Goal: Task Accomplishment & Management: Use online tool/utility

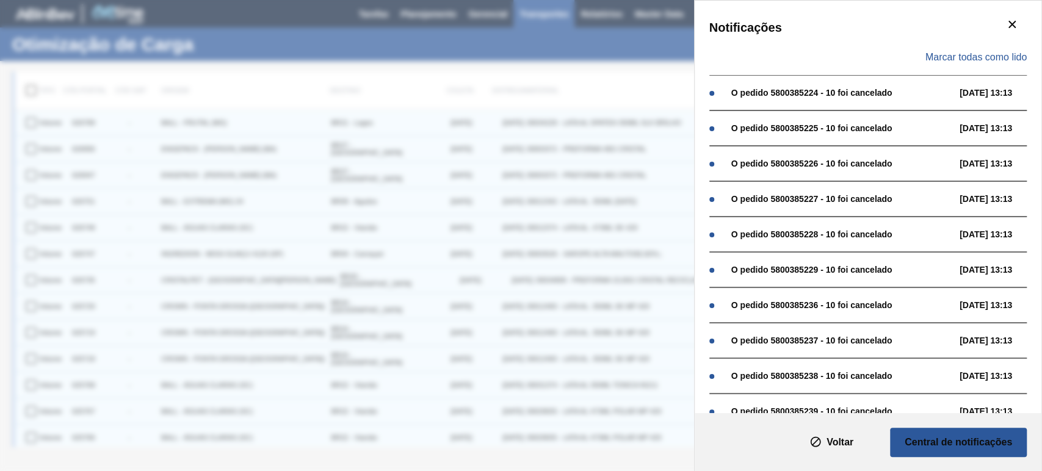
click at [978, 63] on div "Marcar todas como lido" at bounding box center [867, 57] width 317 height 35
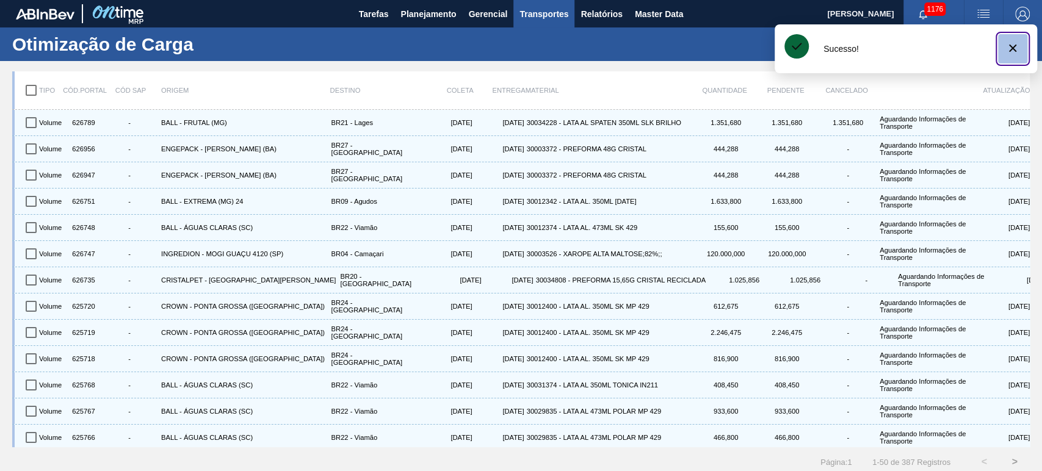
click at [1007, 49] on icon "botão de ícone" at bounding box center [1012, 48] width 15 height 15
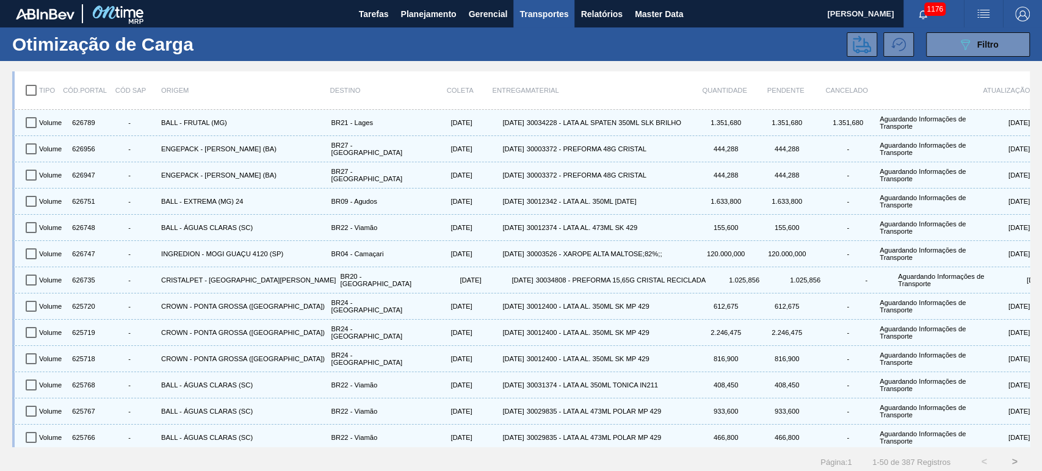
click at [687, 52] on div "089F7B8B-B2A5-4AFE-B5C0-19BA573D28AC Filtro" at bounding box center [632, 44] width 807 height 24
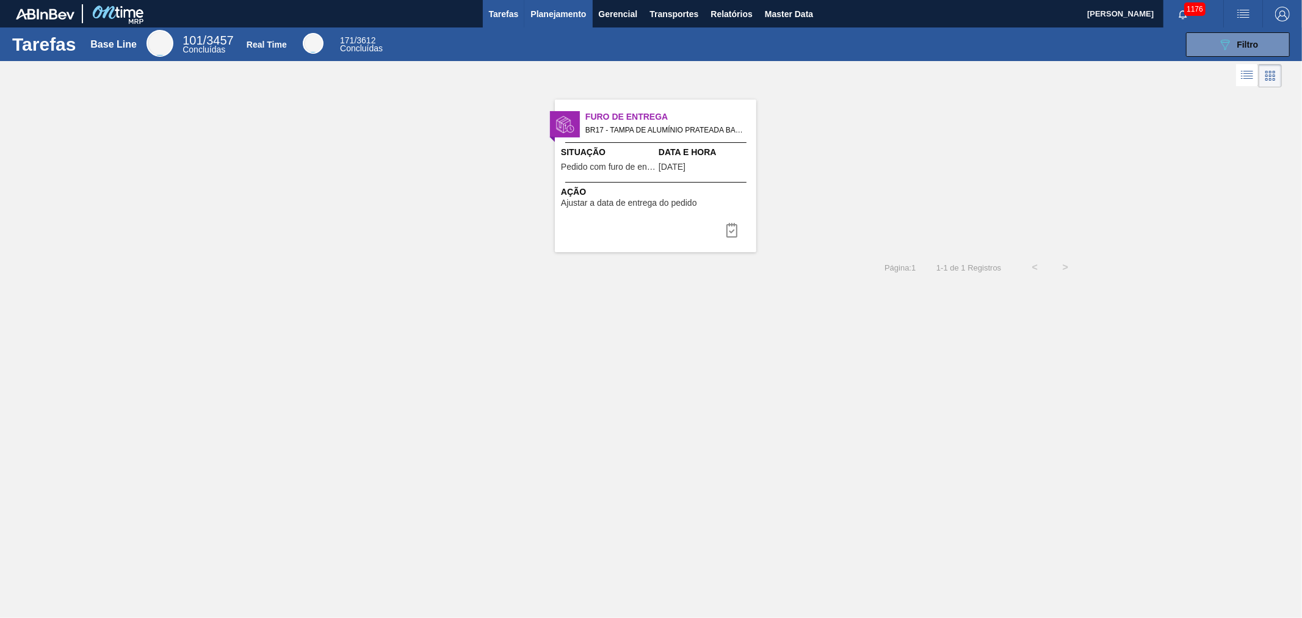
click at [559, 17] on span "Planejamento" at bounding box center [558, 14] width 56 height 15
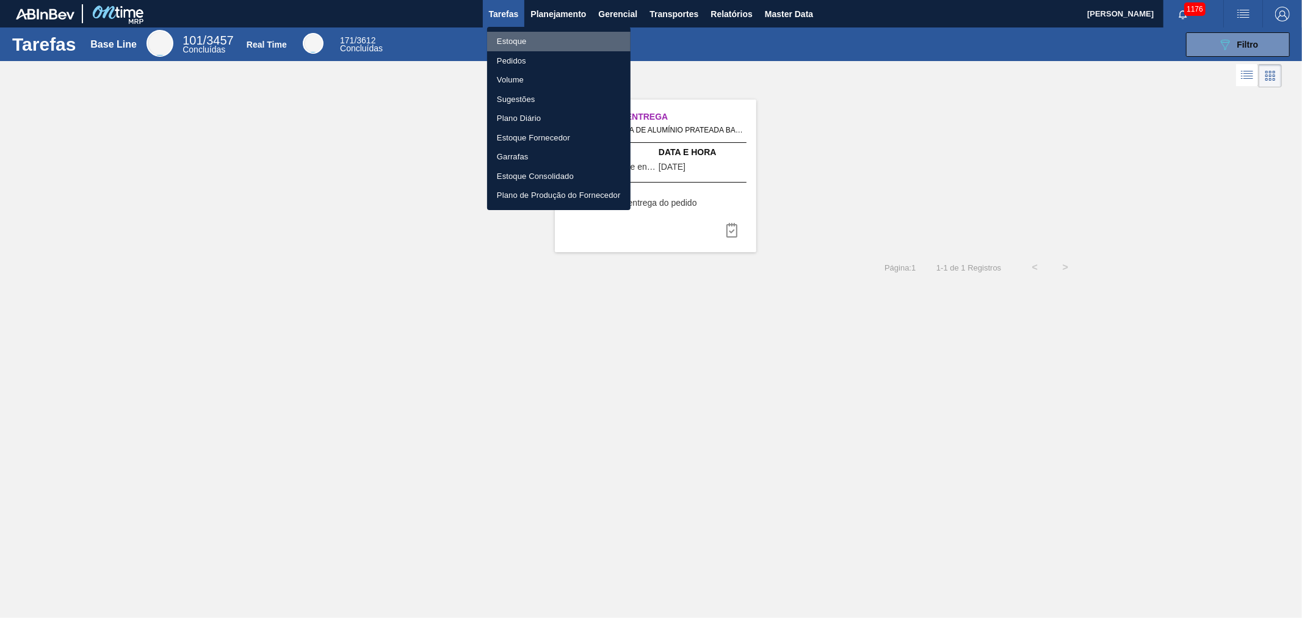
click at [512, 38] on li "Estoque" at bounding box center [558, 42] width 143 height 20
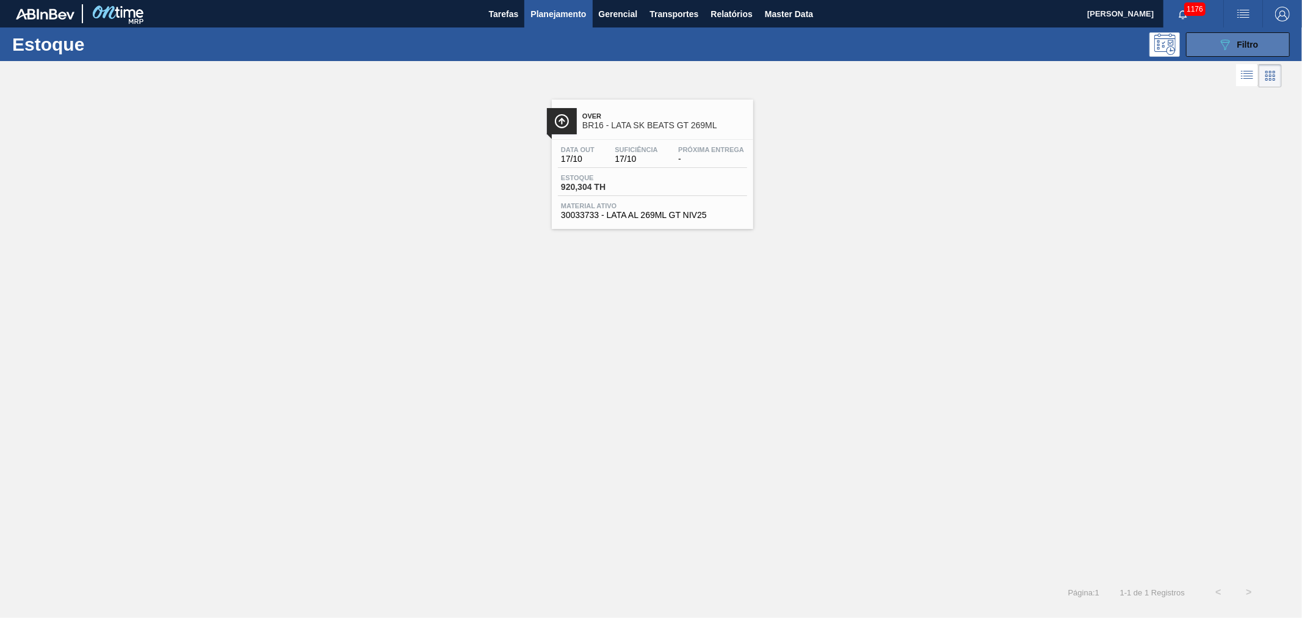
click at [1215, 41] on button "089F7B8B-B2A5-4AFE-B5C0-19BA573D28AC Filtro" at bounding box center [1238, 44] width 104 height 24
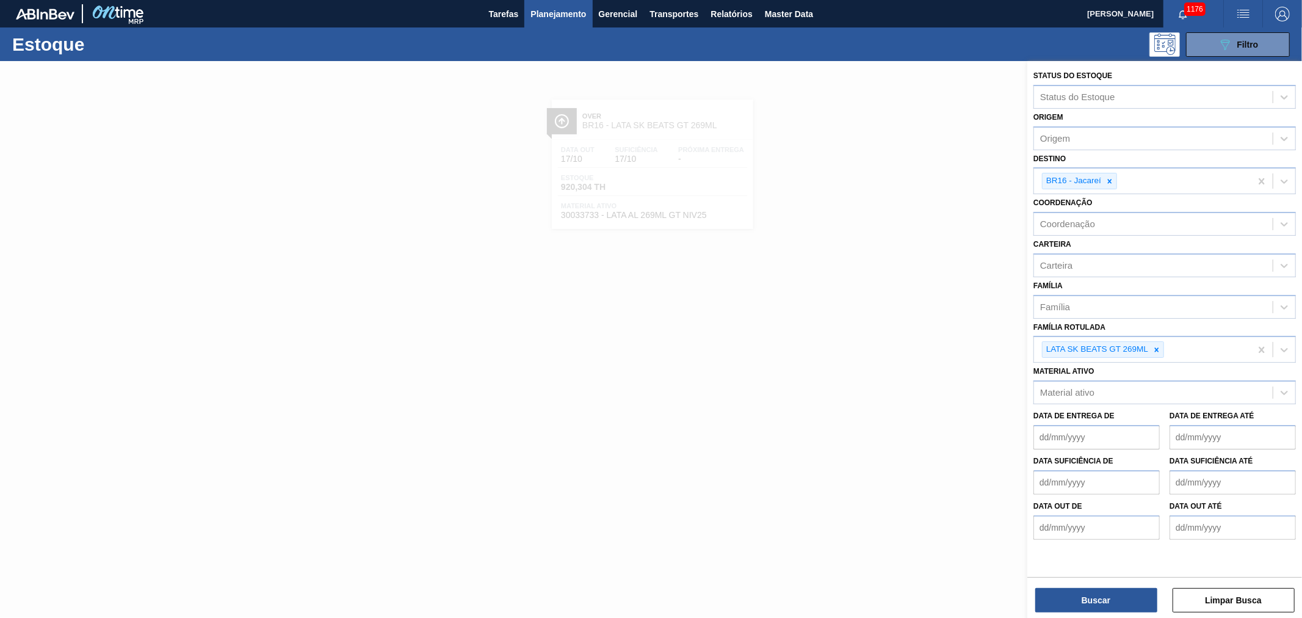
drag, startPoint x: 1113, startPoint y: 186, endPoint x: 1114, endPoint y: 204, distance: 18.4
click at [1113, 186] on div at bounding box center [1109, 180] width 13 height 15
click at [1155, 348] on div at bounding box center [1156, 346] width 13 height 15
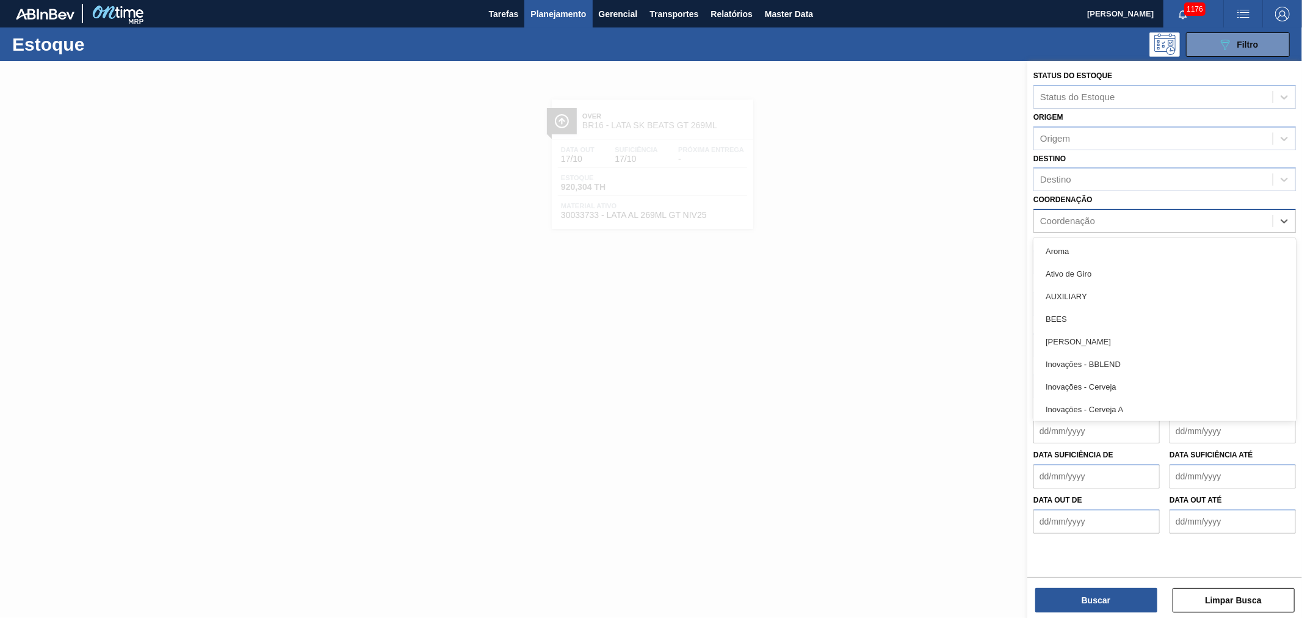
click at [1071, 217] on div "Coordenação" at bounding box center [1067, 221] width 55 height 10
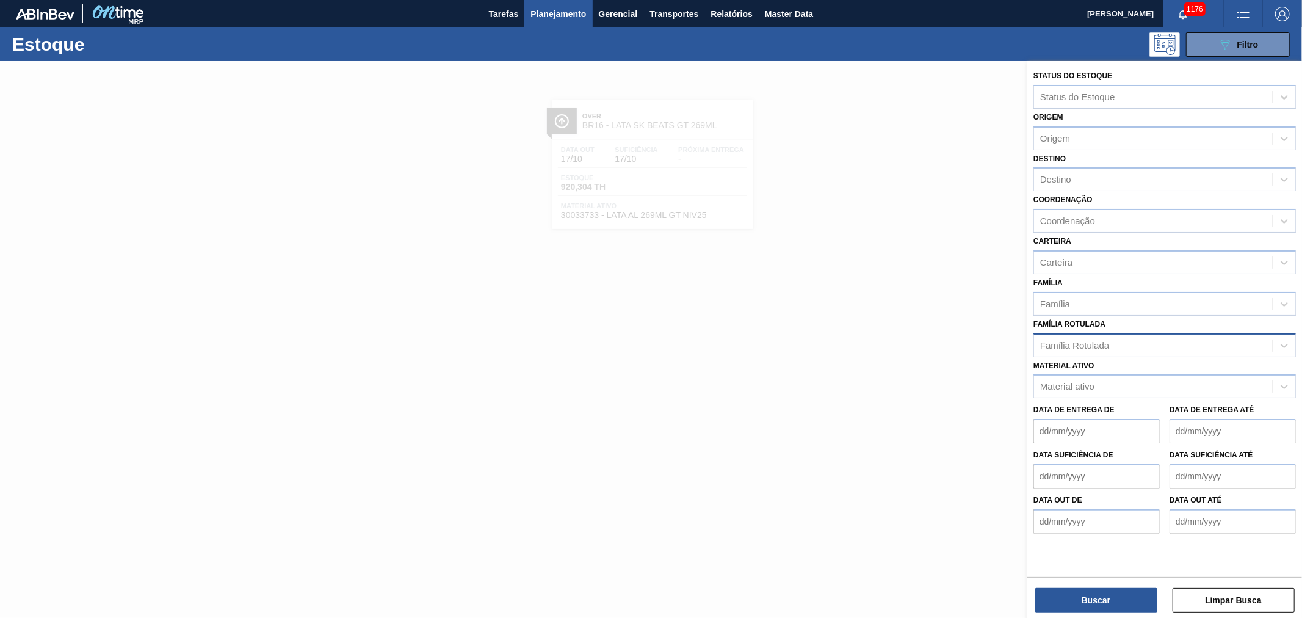
click at [1124, 192] on div "Coordenação Coordenação" at bounding box center [1164, 212] width 262 height 42
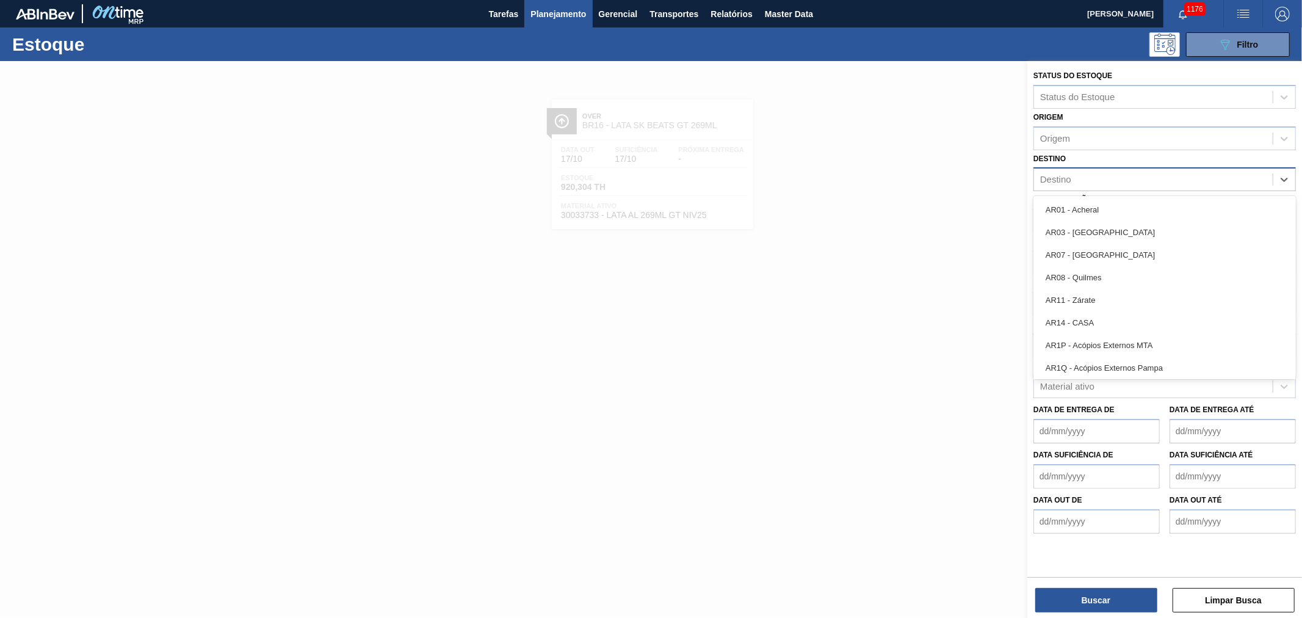
click at [1083, 179] on div "Destino" at bounding box center [1153, 180] width 239 height 18
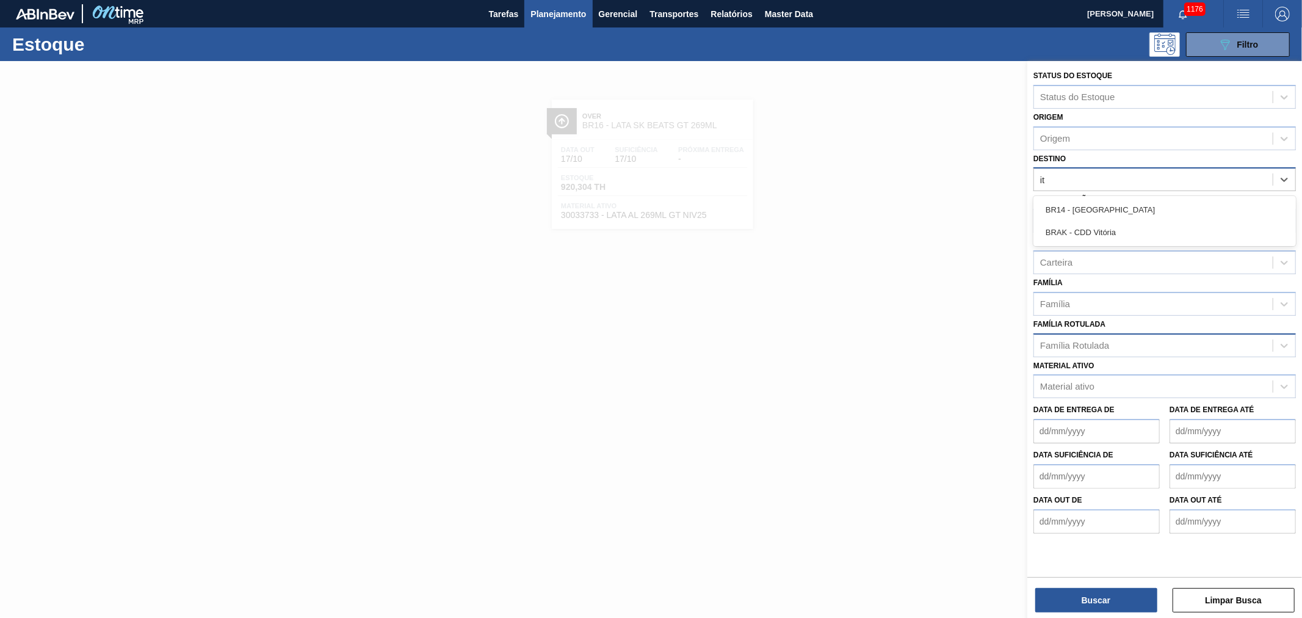
type input "i"
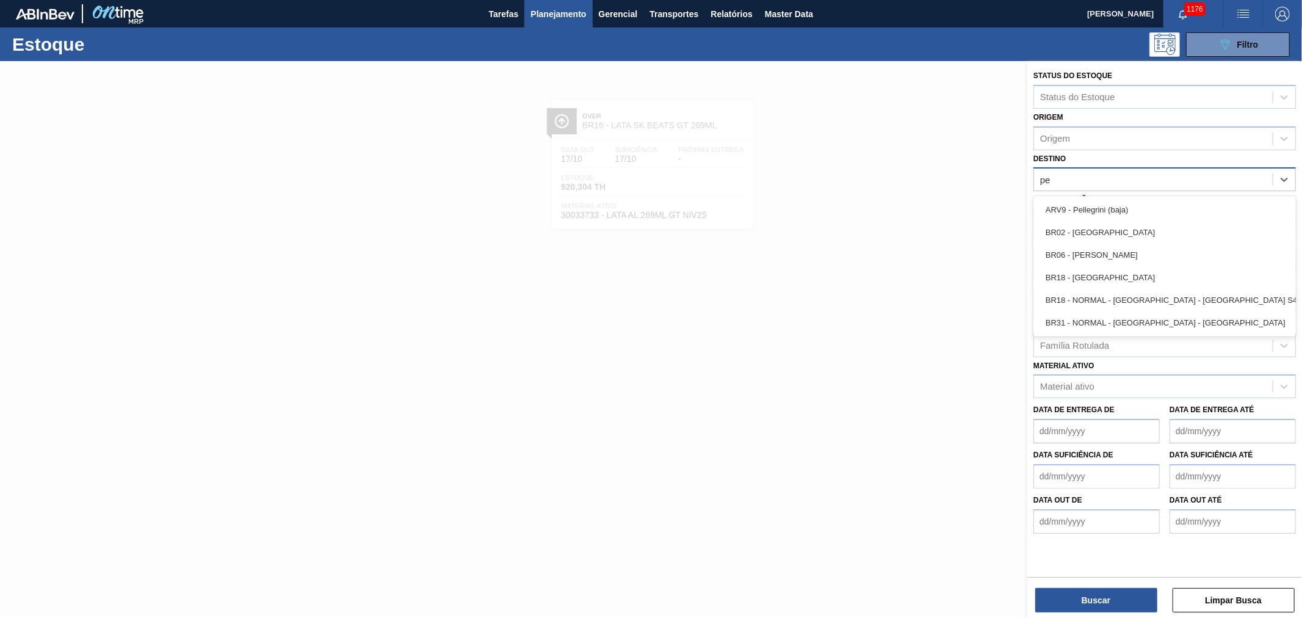
type input "per"
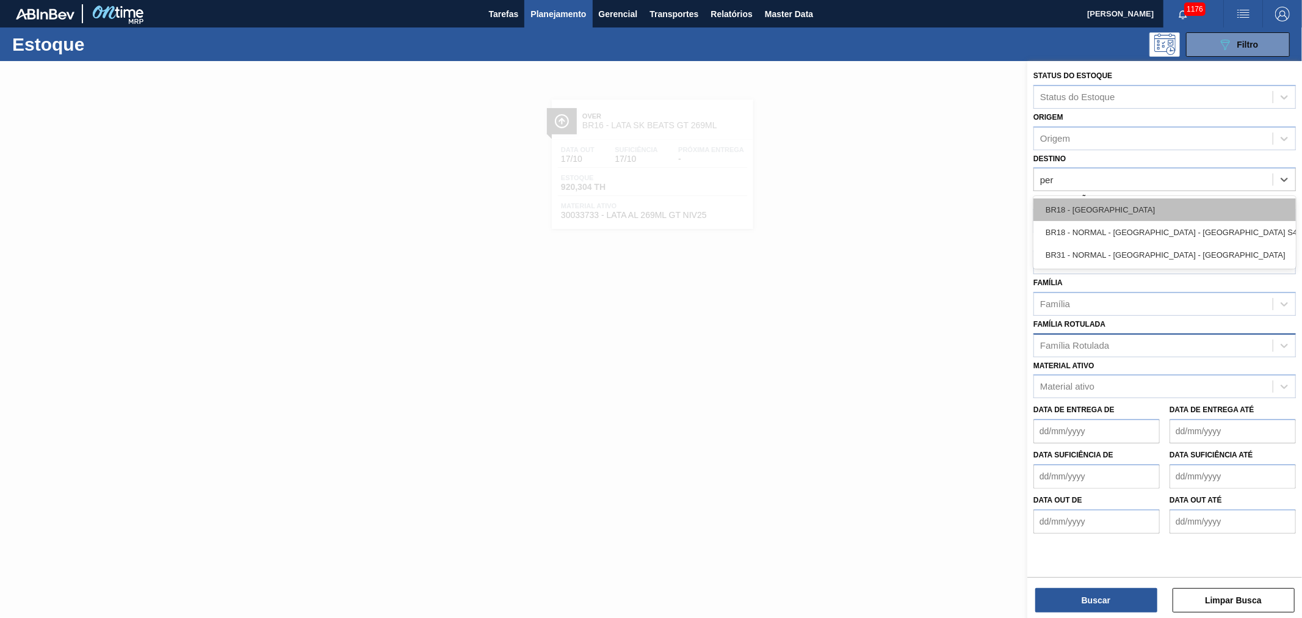
click at [1096, 204] on div "BR18 - Pernambuco" at bounding box center [1164, 209] width 262 height 23
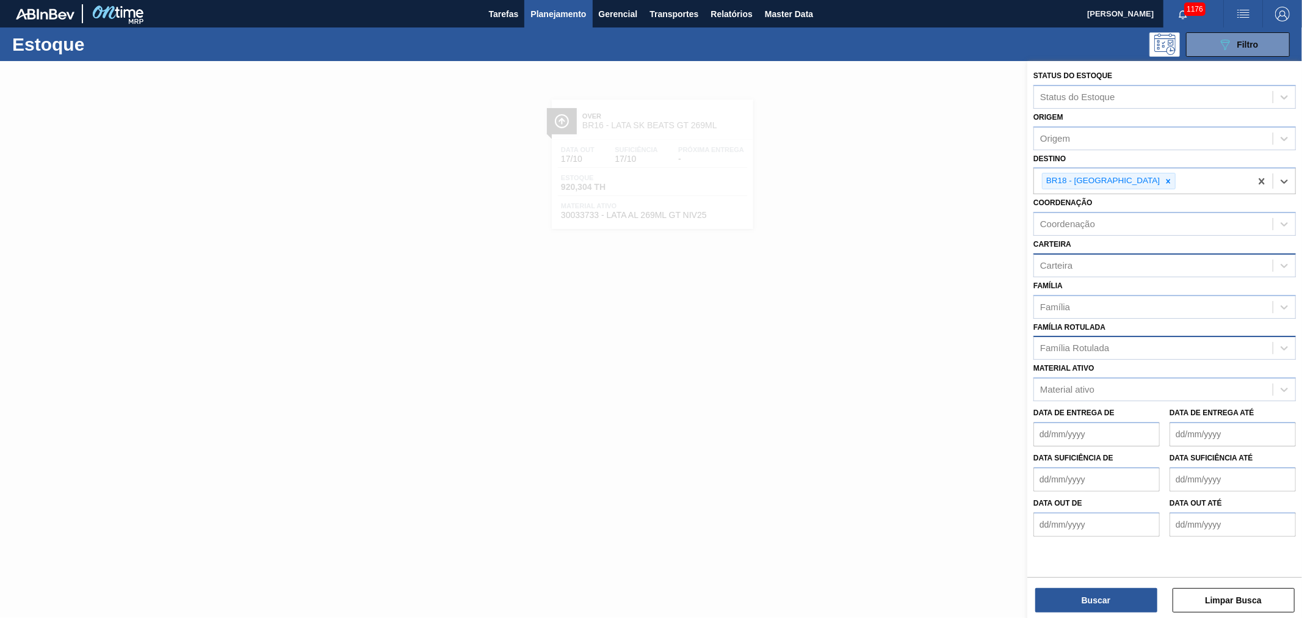
click at [1058, 262] on div "Carteira" at bounding box center [1056, 265] width 32 height 10
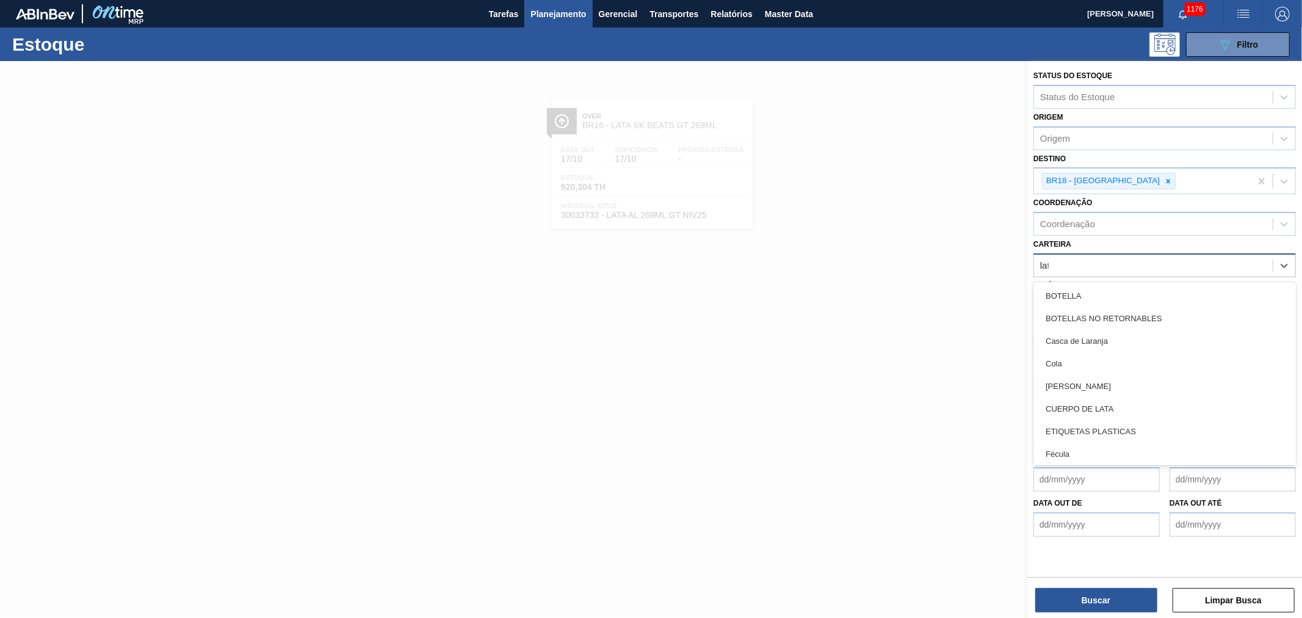
type input "lata"
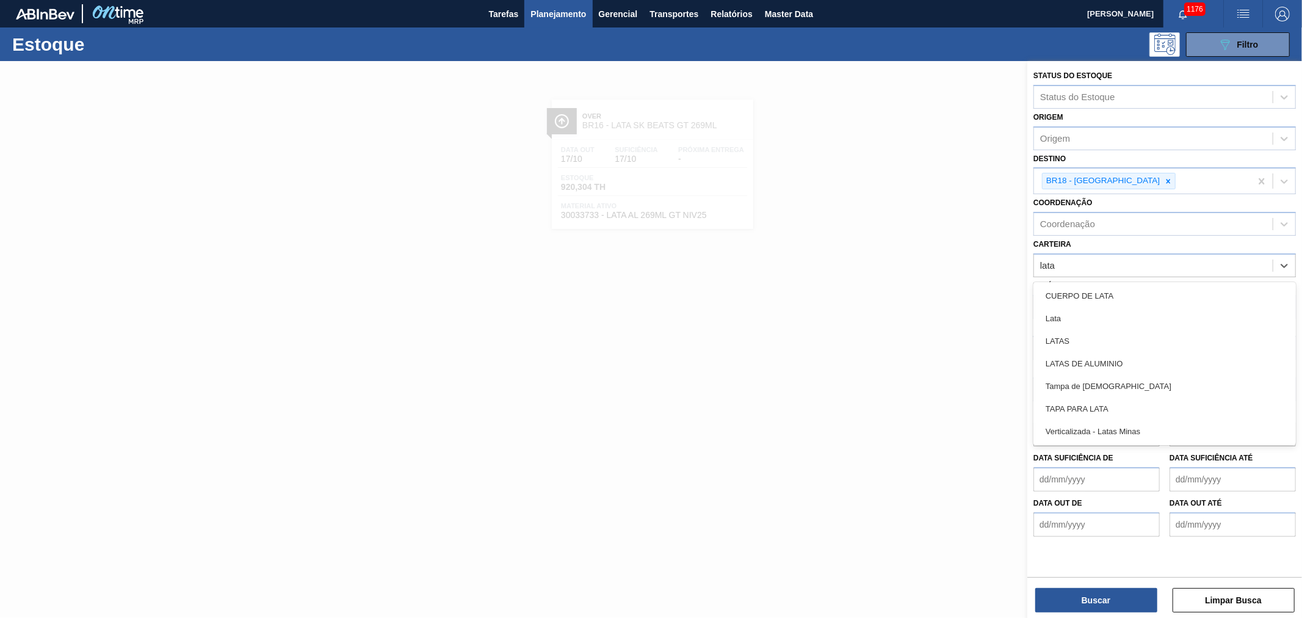
click at [1085, 321] on div "Lata" at bounding box center [1164, 318] width 262 height 23
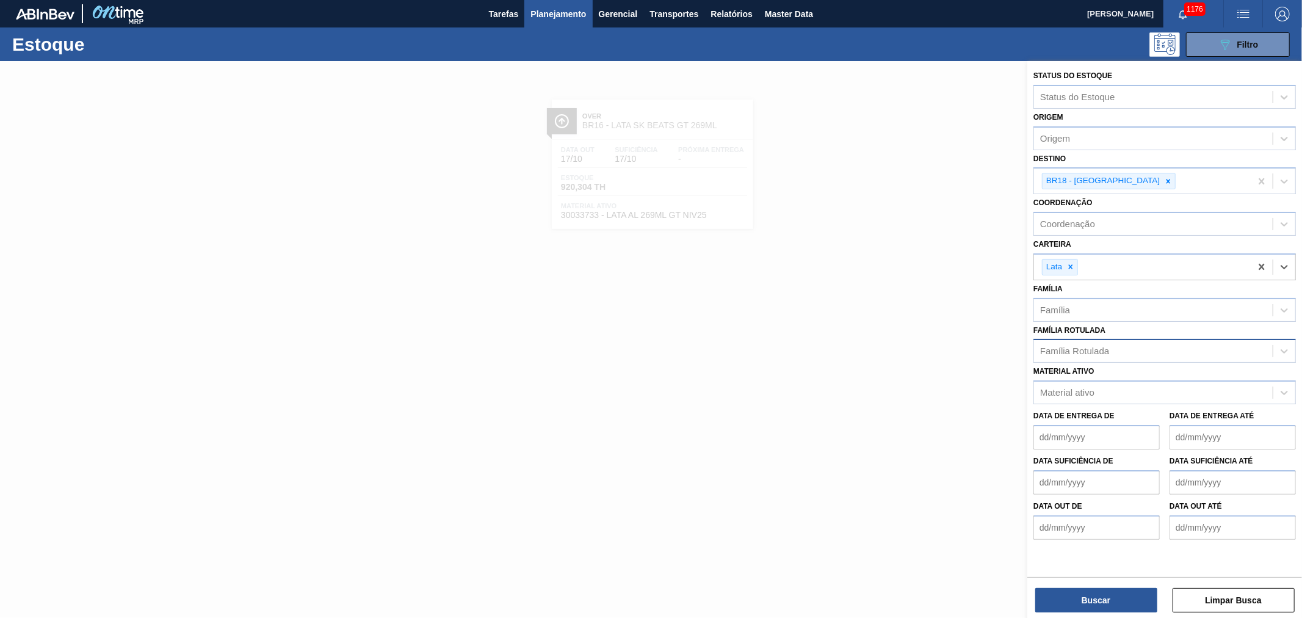
click at [1093, 350] on div "Família Rotulada" at bounding box center [1074, 351] width 69 height 10
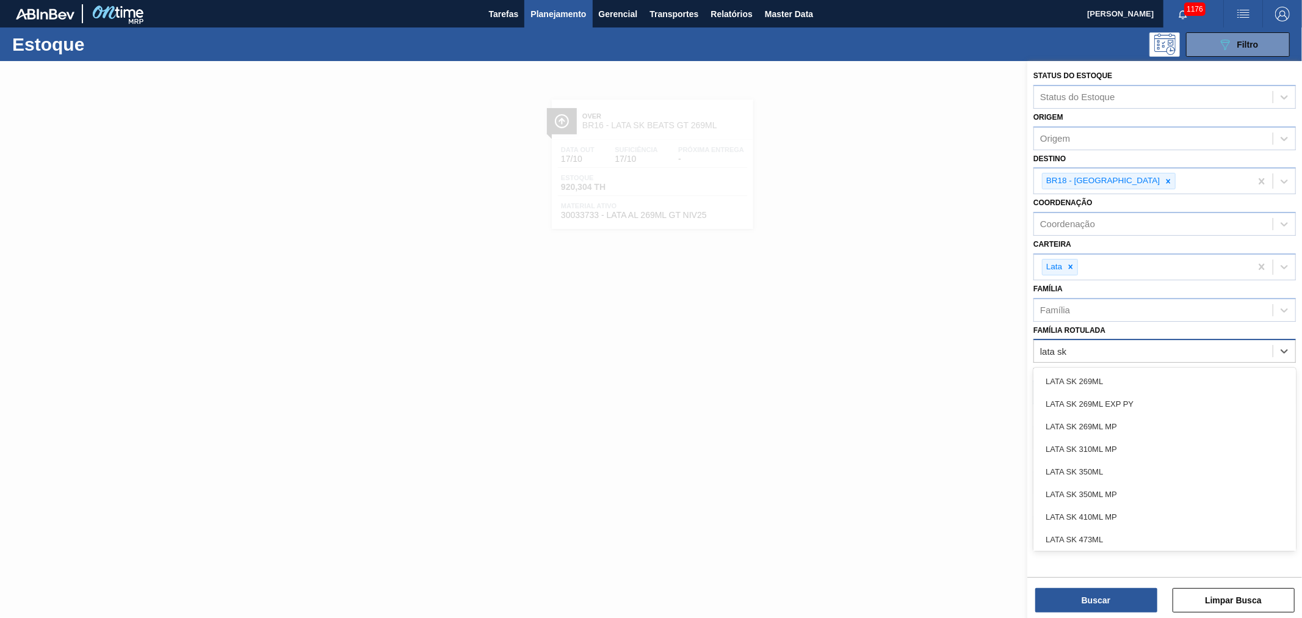
type Rotulada "lata sk 5"
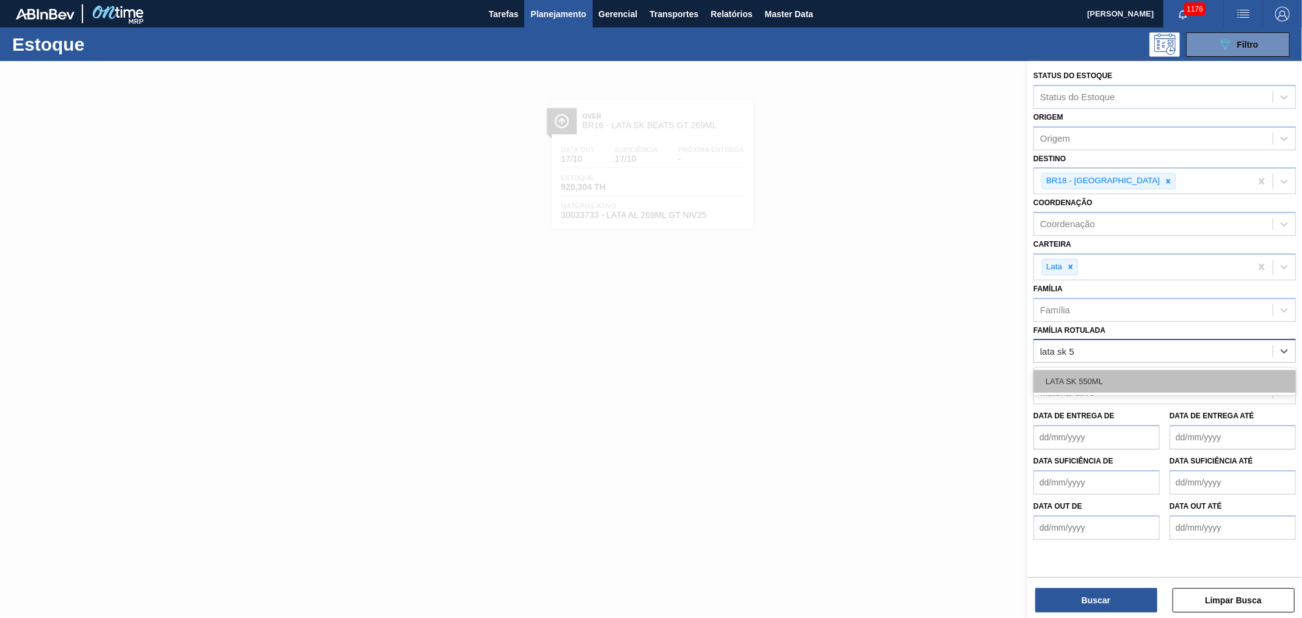
click at [1085, 379] on div "LATA SK 550ML" at bounding box center [1164, 381] width 262 height 23
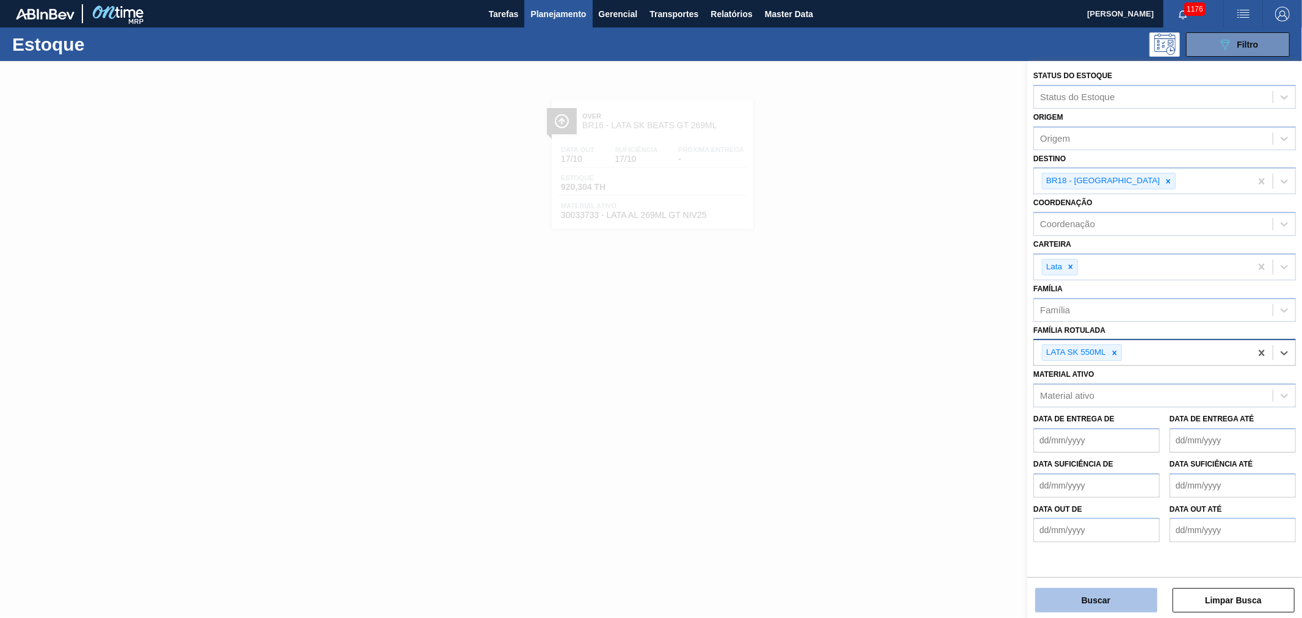
click at [1142, 599] on button "Buscar" at bounding box center [1096, 600] width 122 height 24
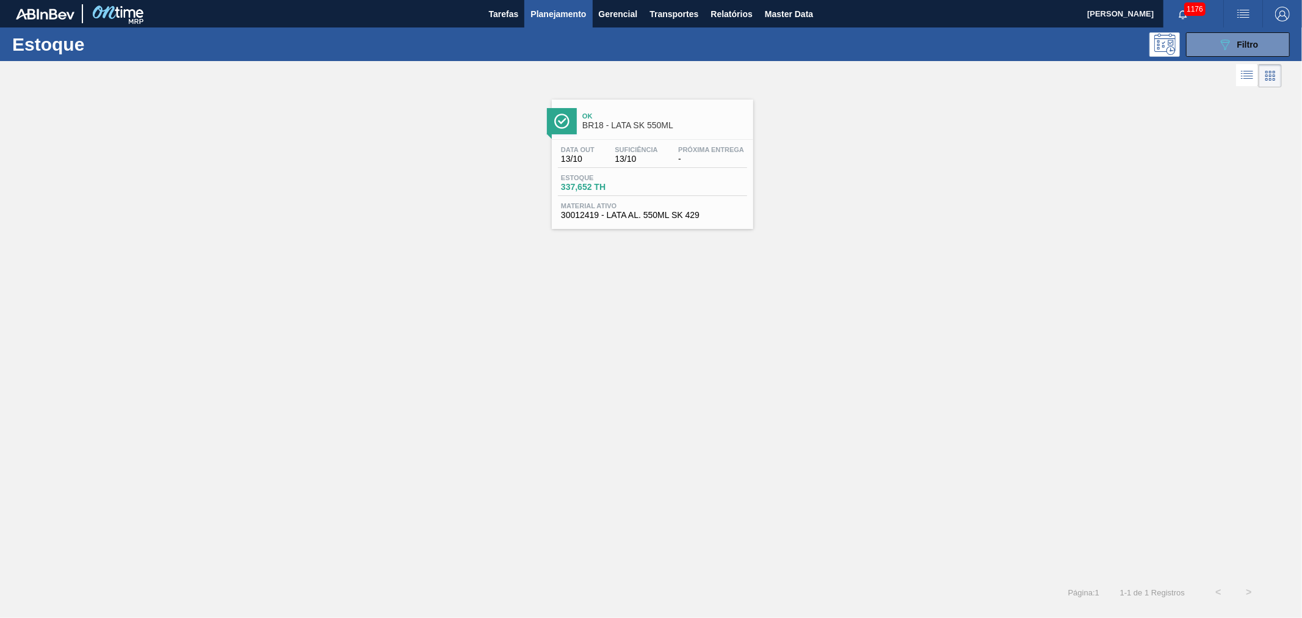
click at [638, 118] on span "Ok" at bounding box center [664, 115] width 165 height 7
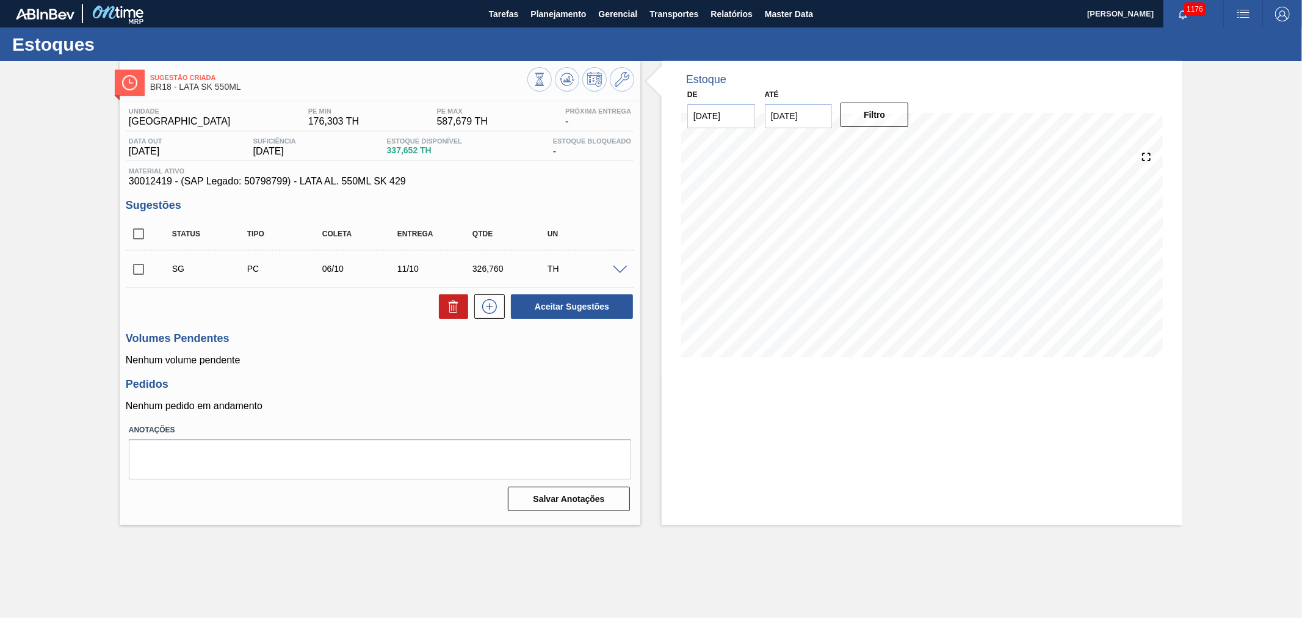
click at [1248, 11] on img "button" at bounding box center [1243, 14] width 15 height 15
click at [1201, 34] on li "Pedido Contingência" at bounding box center [1236, 43] width 112 height 22
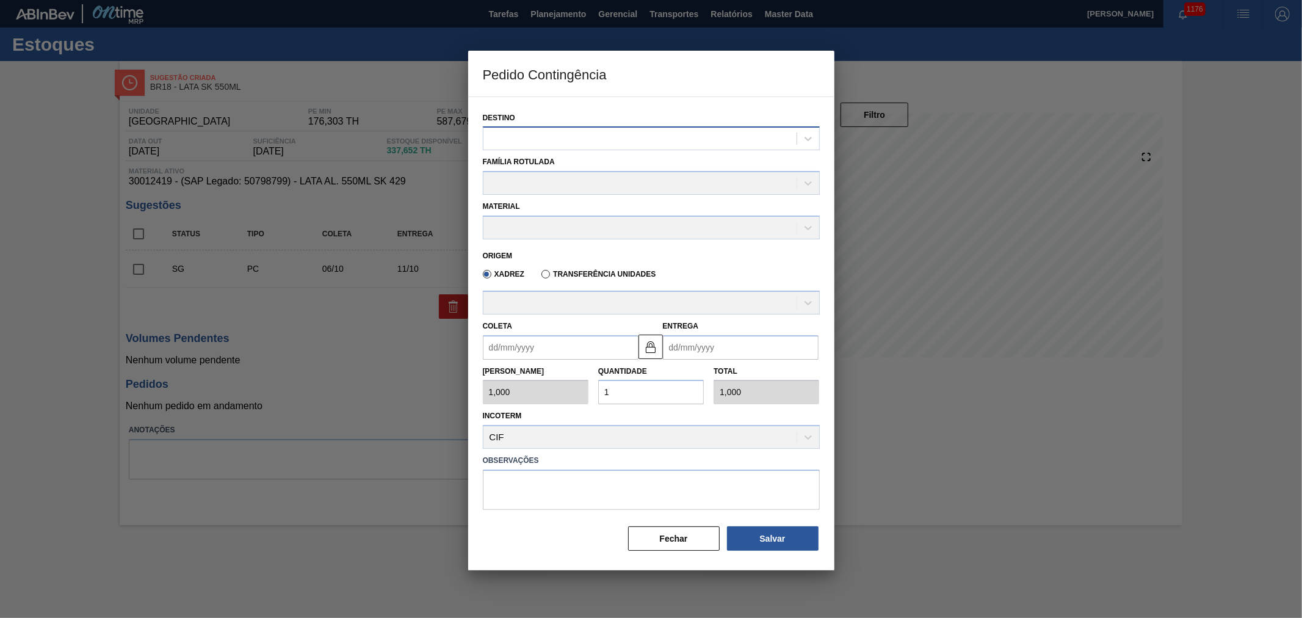
click at [734, 140] on div at bounding box center [639, 139] width 313 height 18
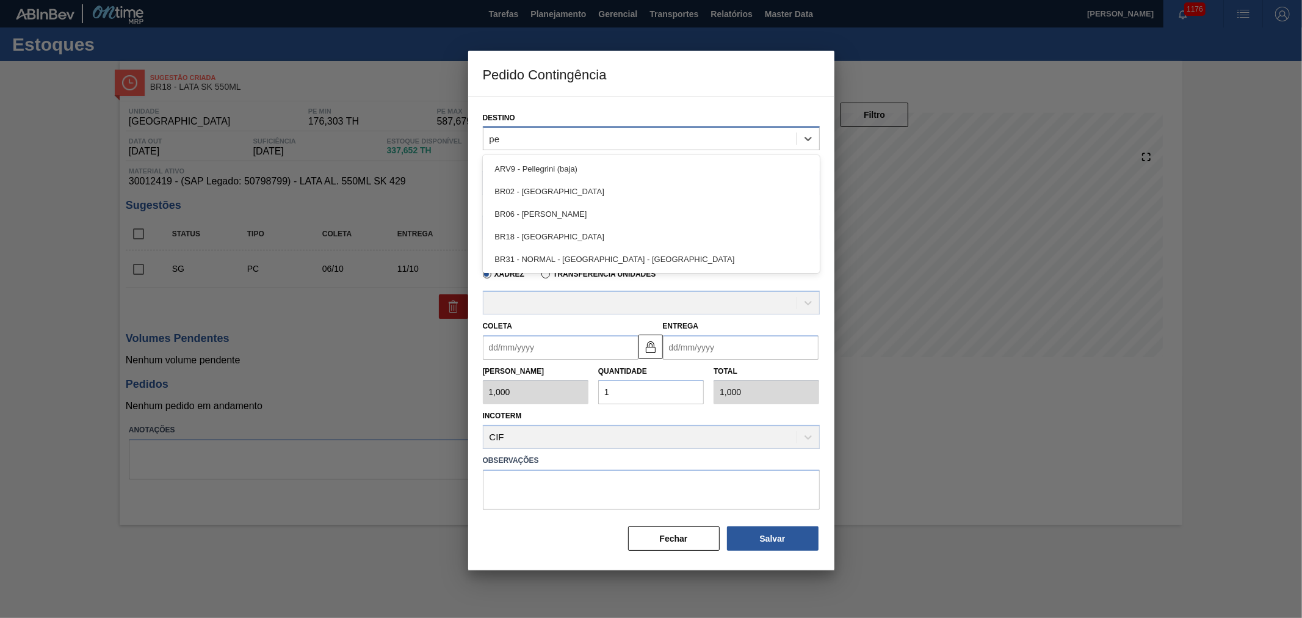
type input "per"
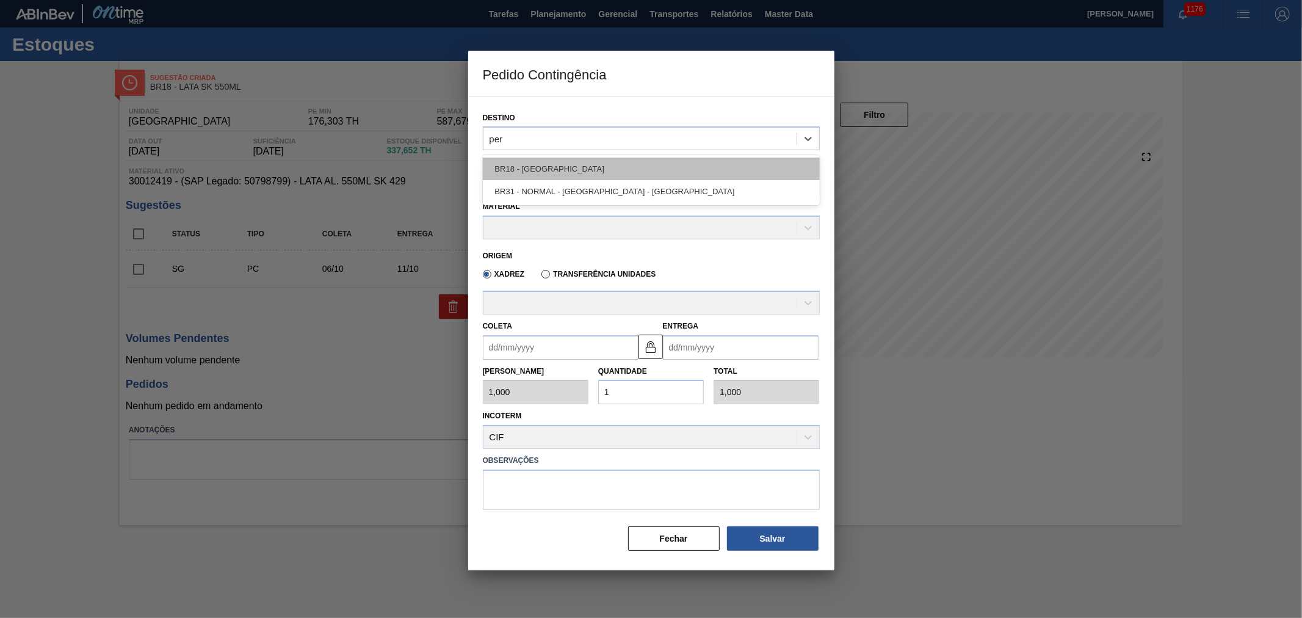
click at [584, 171] on div "BR18 - Pernambuco" at bounding box center [651, 168] width 337 height 23
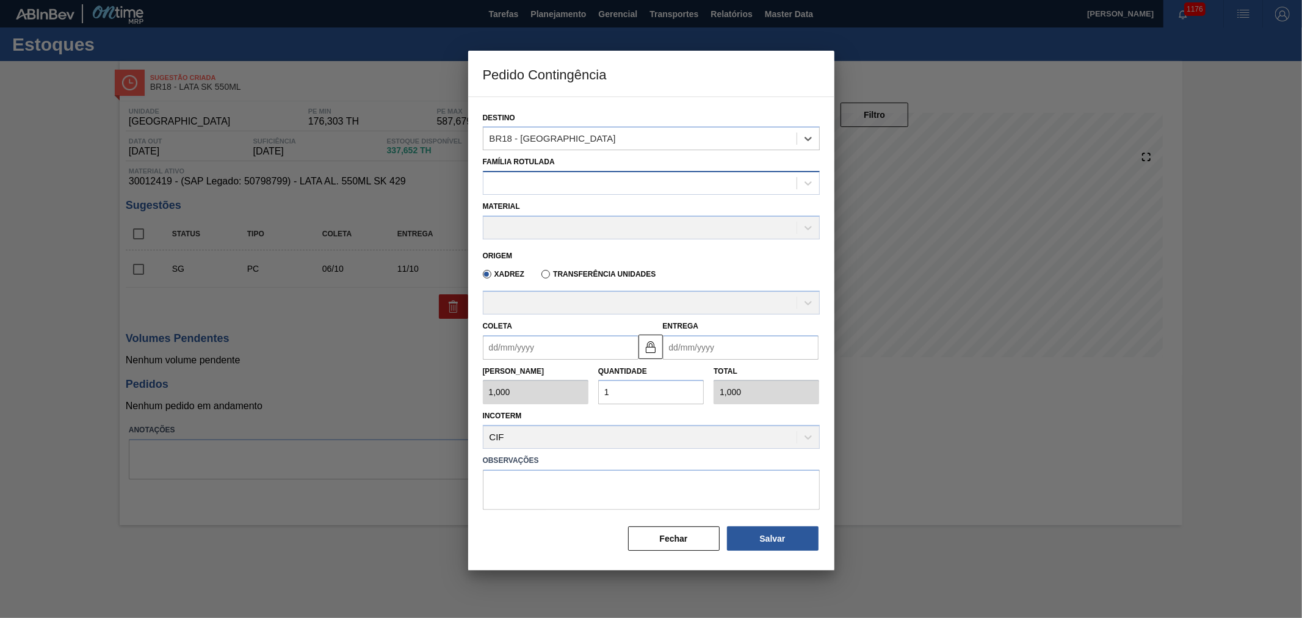
click at [566, 175] on div at bounding box center [639, 184] width 313 height 18
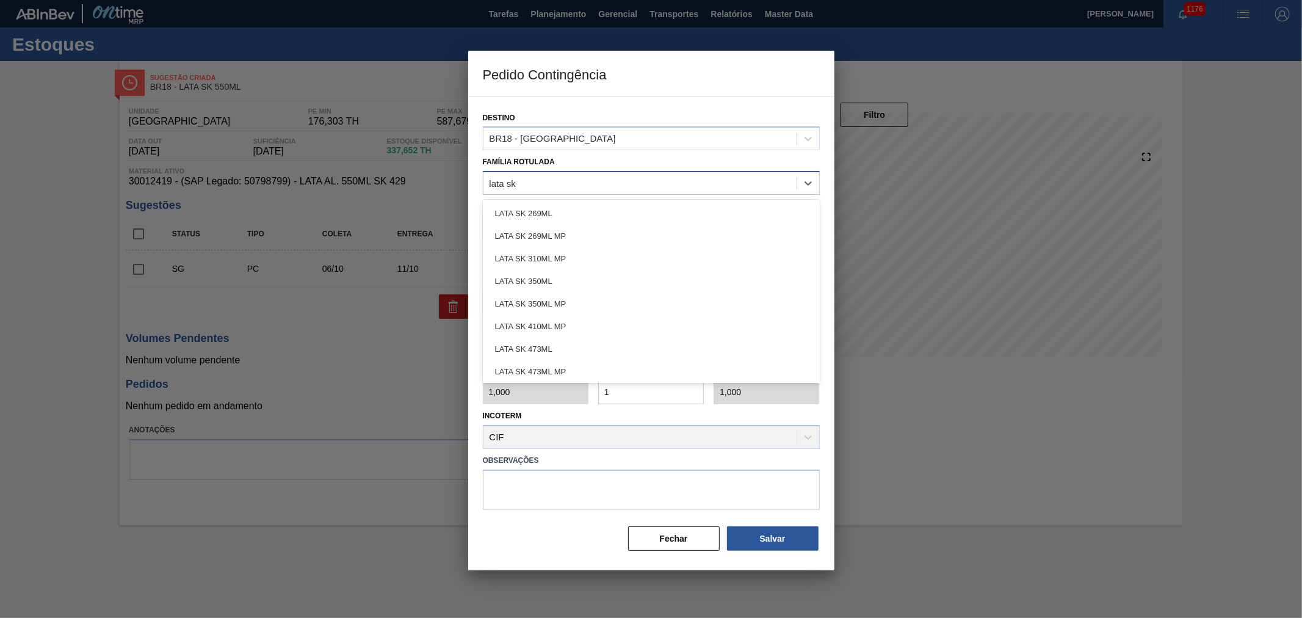
type Rotulada "lata sk 5"
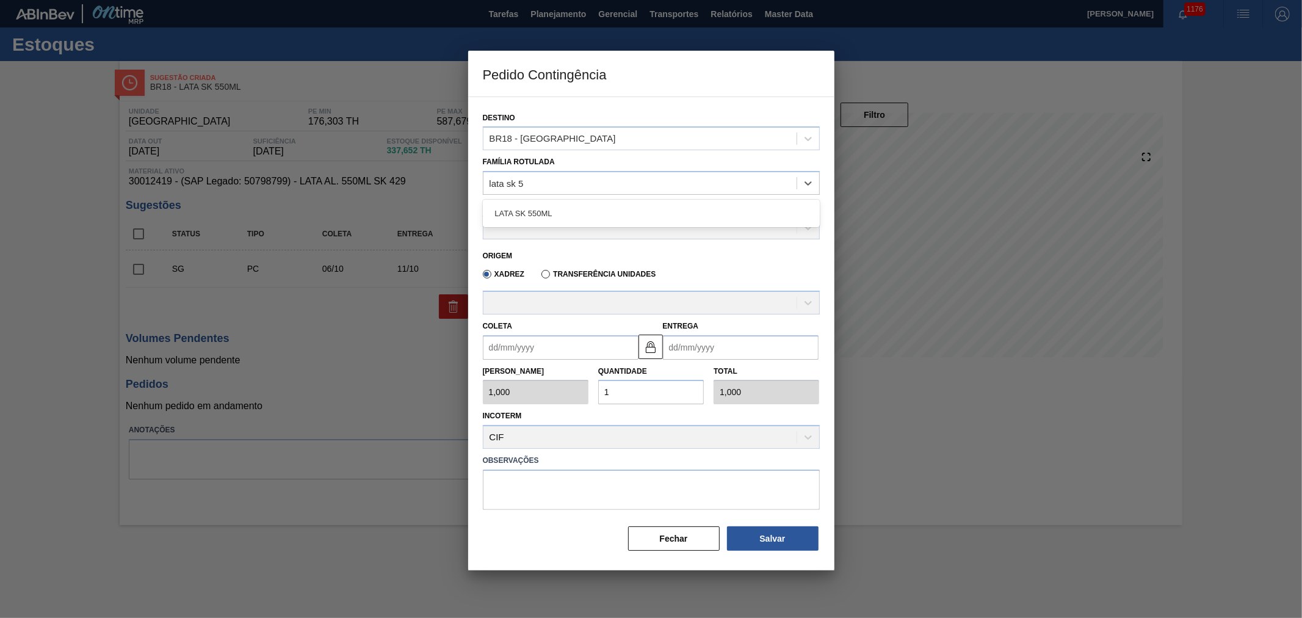
click at [534, 220] on div "LATA SK 550ML" at bounding box center [651, 213] width 337 height 23
click at [536, 220] on div at bounding box center [639, 228] width 313 height 18
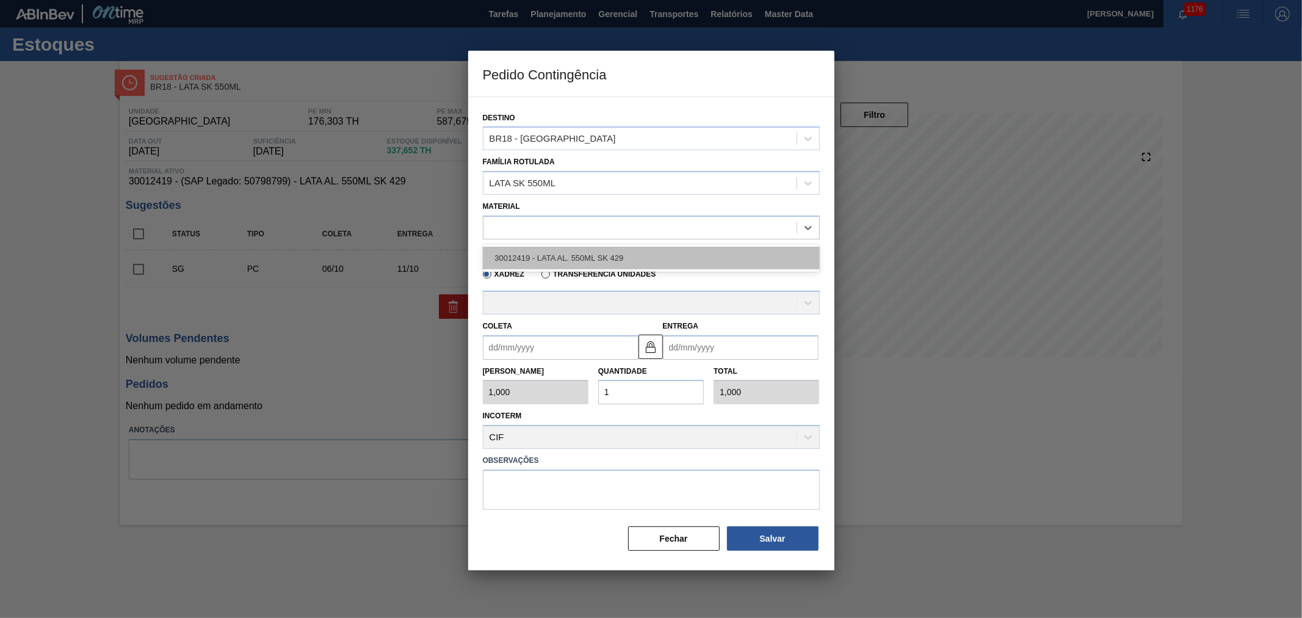
click at [595, 258] on div "30012419 - LATA AL. 550ML SK 429" at bounding box center [651, 258] width 337 height 23
type input "5,446"
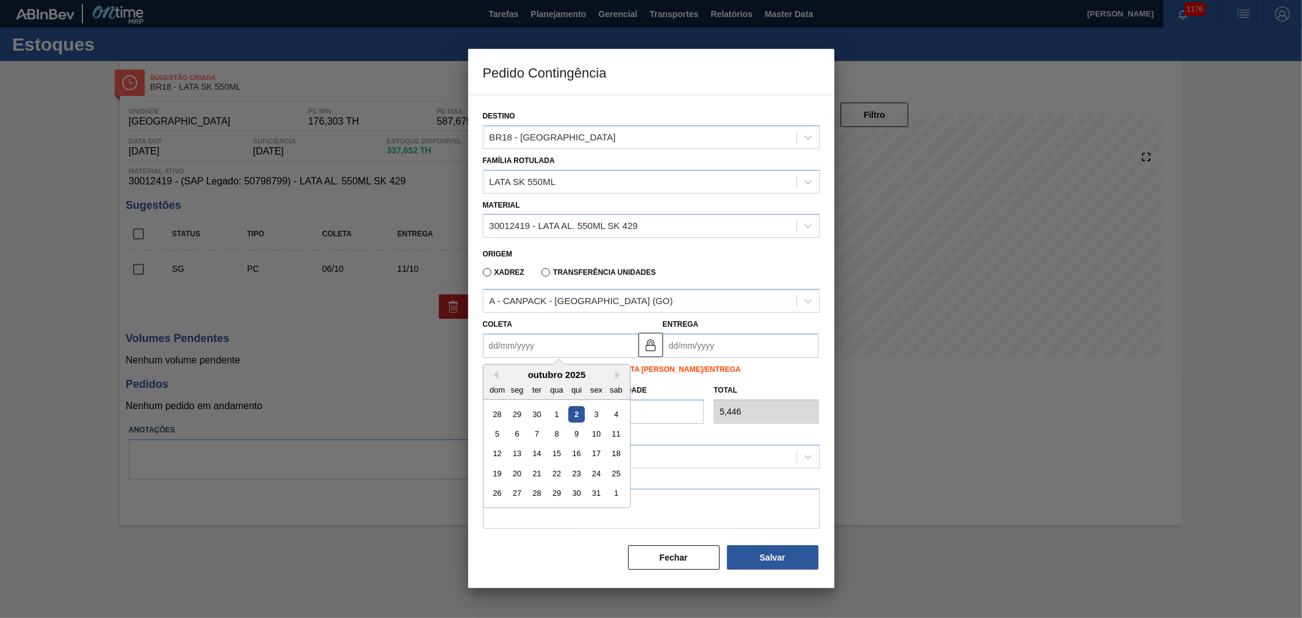
click at [540, 346] on input "Coleta" at bounding box center [561, 345] width 156 height 24
click at [577, 414] on div "2" at bounding box center [576, 414] width 16 height 16
type input "[DATE]"
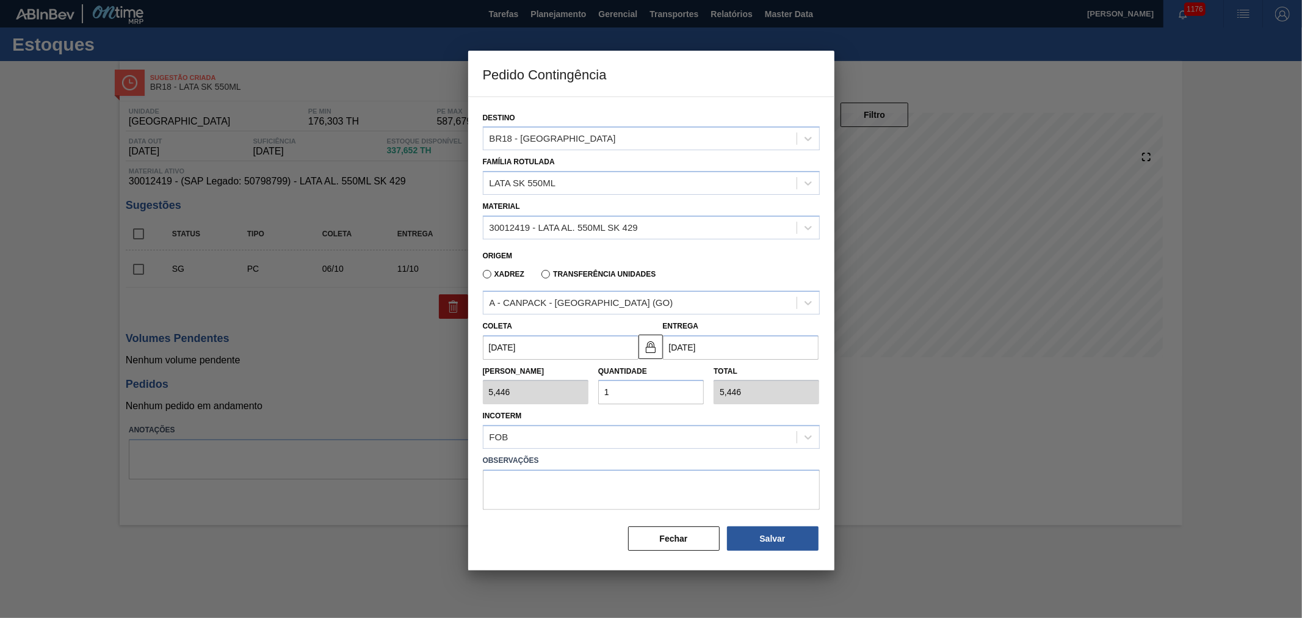
click at [620, 391] on input "1" at bounding box center [651, 392] width 106 height 24
click at [587, 392] on div "Tam Lote 5,446 Quantidade 1 Total 5,446" at bounding box center [651, 382] width 347 height 45
type input "2"
type input "10,892"
type input "25"
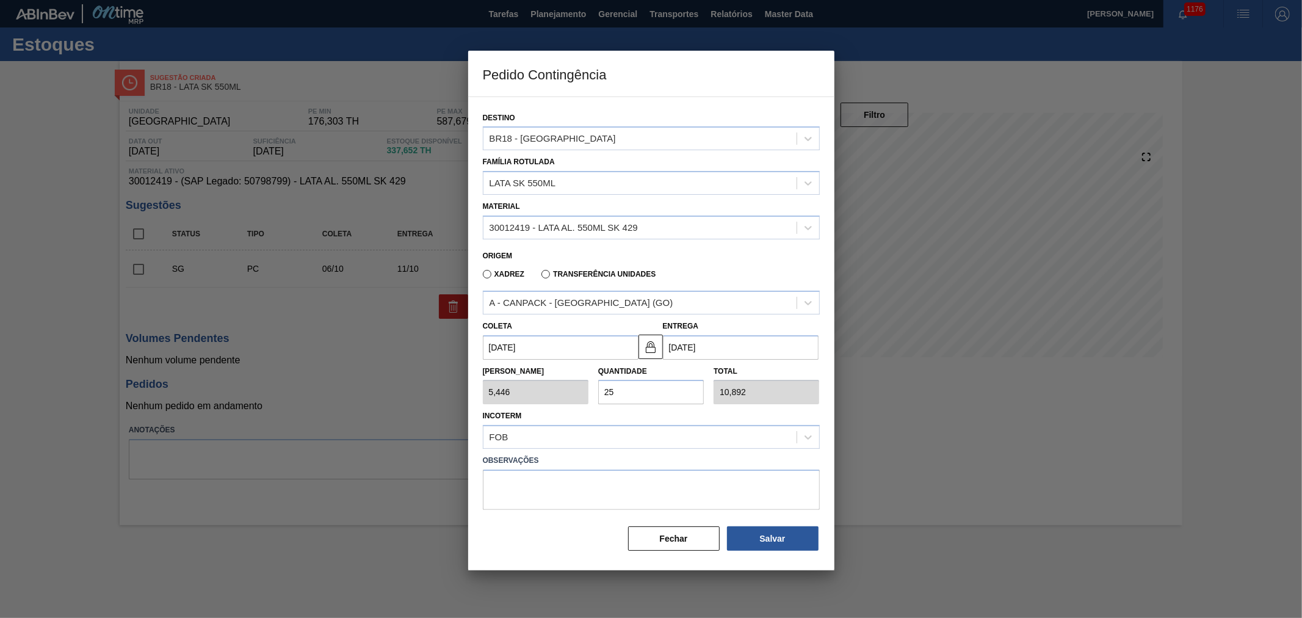
type input "136,150"
click at [766, 538] on button "Salvar" at bounding box center [773, 538] width 92 height 24
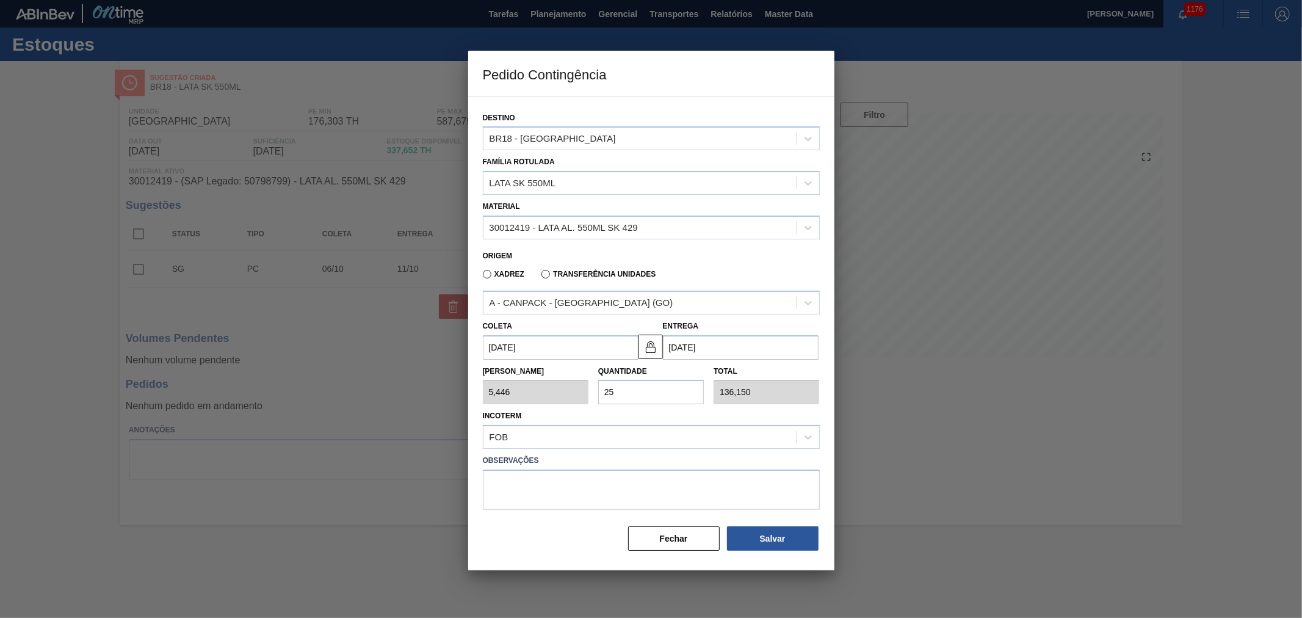
type input "1,000"
type input "1"
type input "1,000"
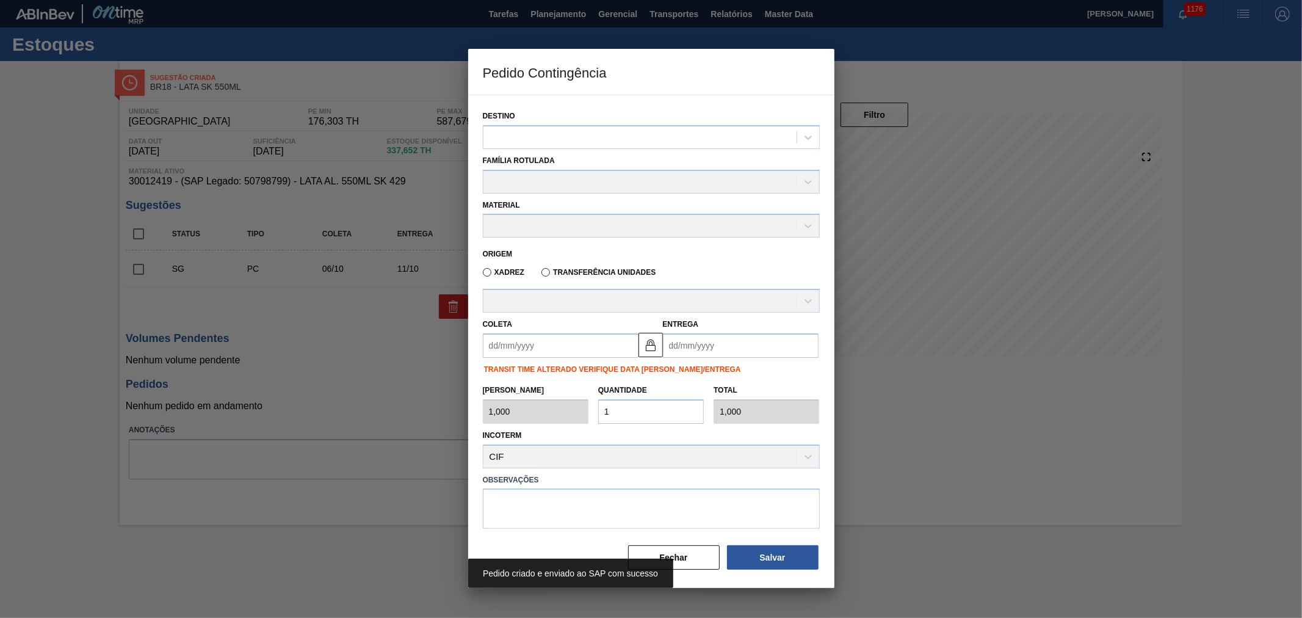
click at [706, 416] on div "Quantidade 1" at bounding box center [650, 402] width 115 height 42
click at [706, 432] on div "Incoterm CIF" at bounding box center [651, 448] width 337 height 42
click at [674, 559] on div "Pedido criado e enviado ao SAP com sucesso" at bounding box center [651, 573] width 366 height 29
click at [690, 547] on button "Fechar" at bounding box center [674, 557] width 92 height 24
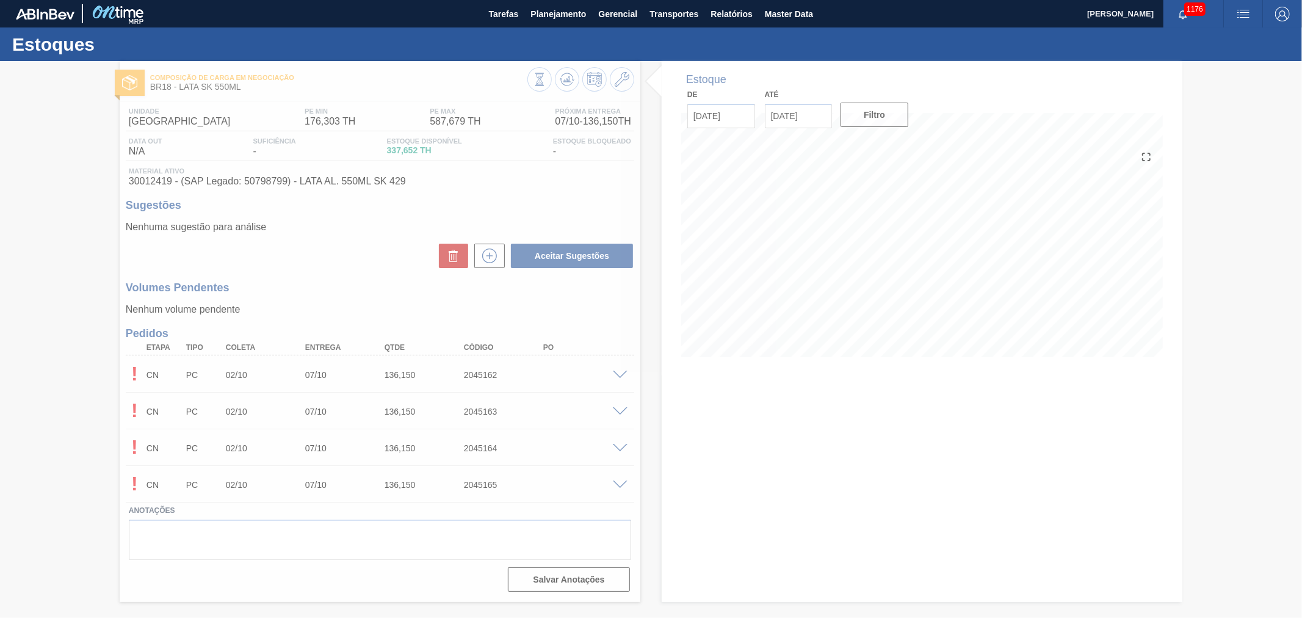
click at [651, 136] on div at bounding box center [651, 339] width 1302 height 557
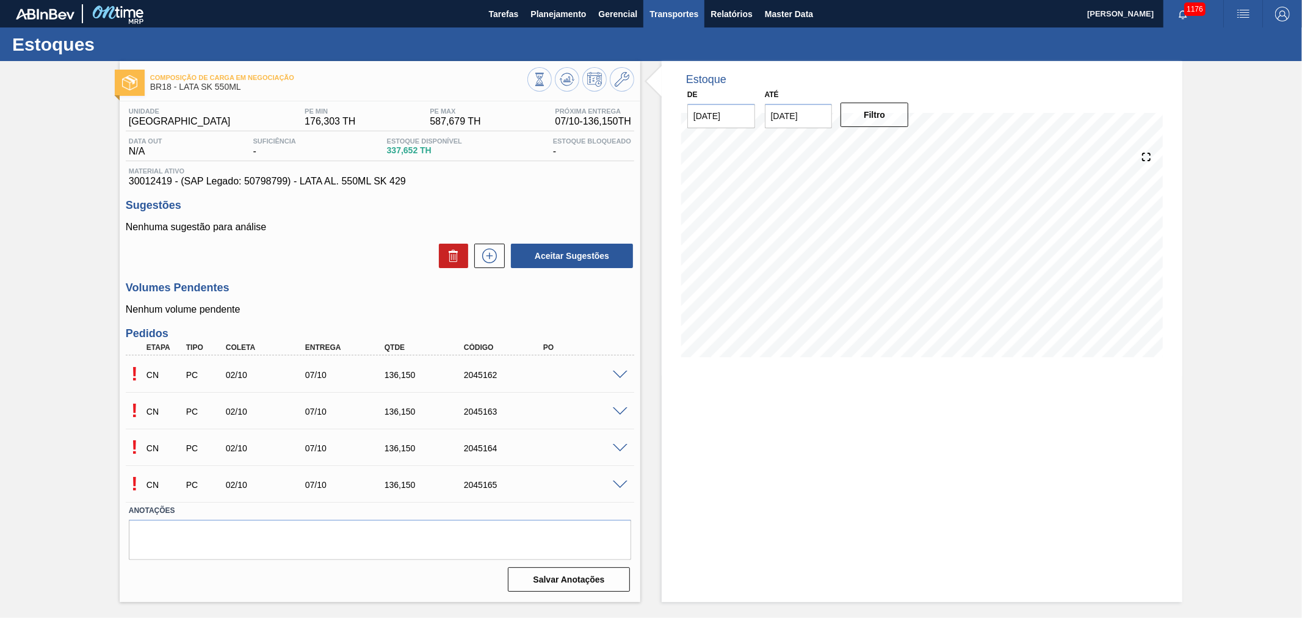
click at [671, 18] on span "Transportes" at bounding box center [673, 14] width 49 height 15
click at [765, 34] on div at bounding box center [651, 309] width 1302 height 618
click at [727, 14] on span "Relatórios" at bounding box center [731, 14] width 42 height 15
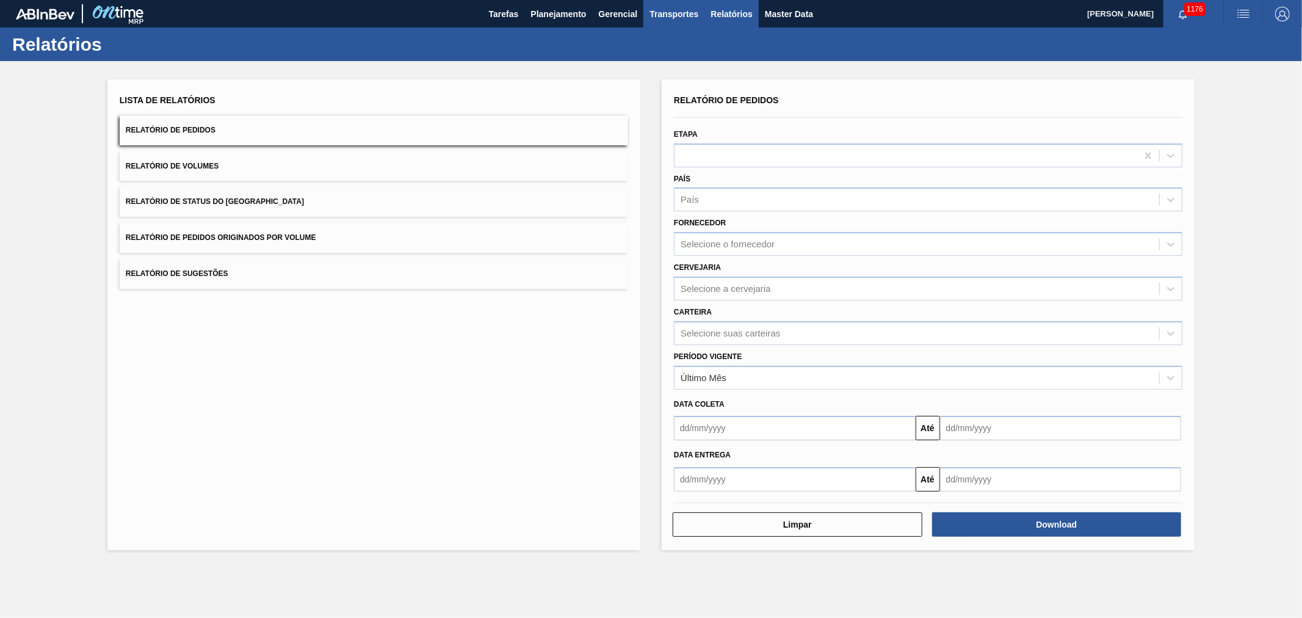
click at [681, 16] on span "Transportes" at bounding box center [673, 14] width 49 height 15
click at [672, 43] on li "Composição de Carga" at bounding box center [674, 42] width 100 height 20
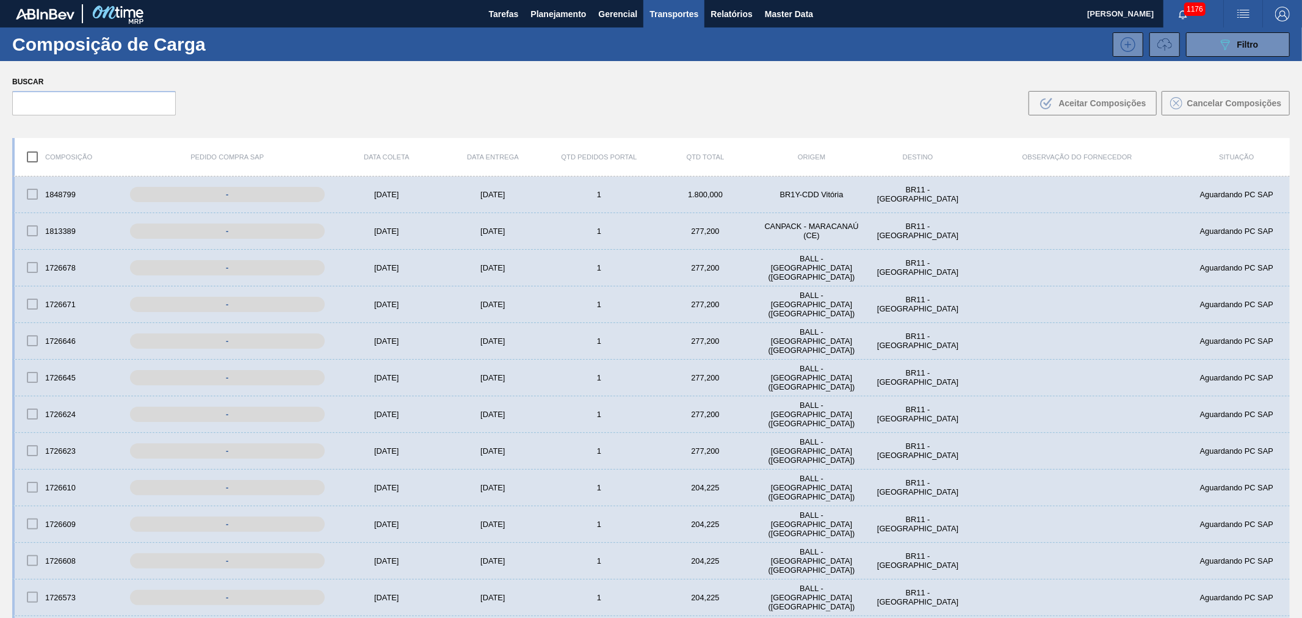
click at [778, 95] on div "Buscar .b{fill:var(--color-action-default)} Aceitar Composições Cancelar Compos…" at bounding box center [651, 94] width 1302 height 67
click at [1182, 10] on icon "button" at bounding box center [1183, 15] width 10 height 10
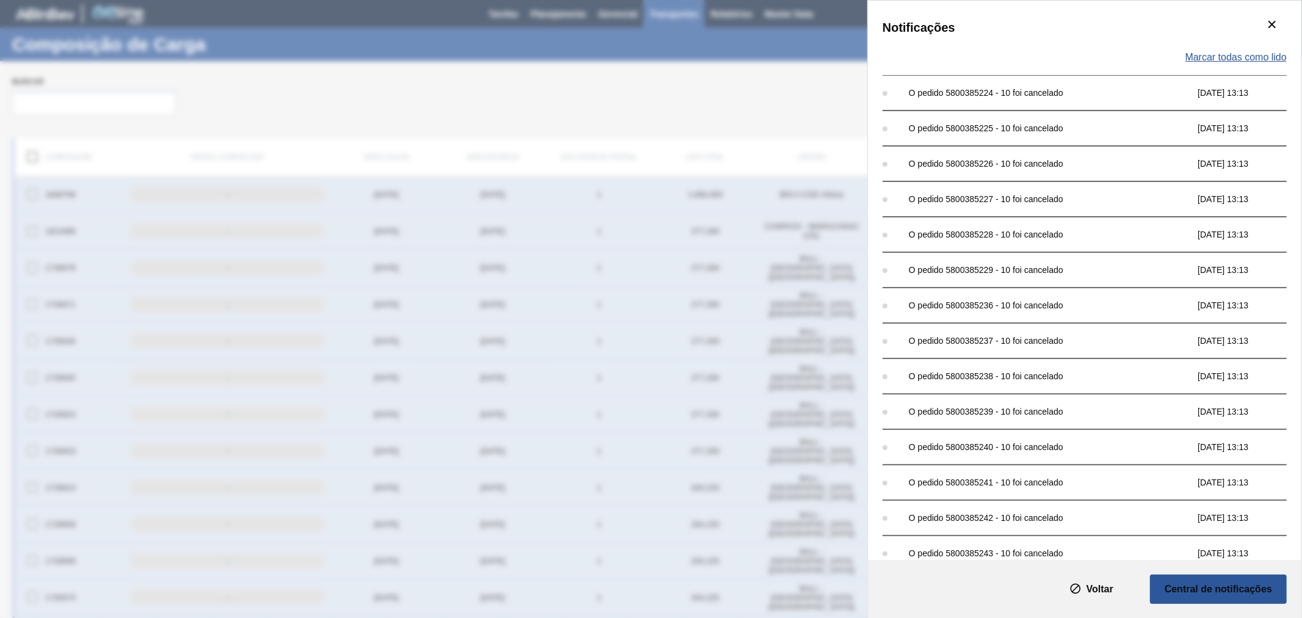
click at [1221, 54] on span "Marcar todas como lido" at bounding box center [1235, 57] width 101 height 11
click at [1278, 49] on icon "botão de ícone" at bounding box center [1272, 48] width 15 height 15
click at [1265, 17] on icon "botão de ícone" at bounding box center [1272, 24] width 15 height 15
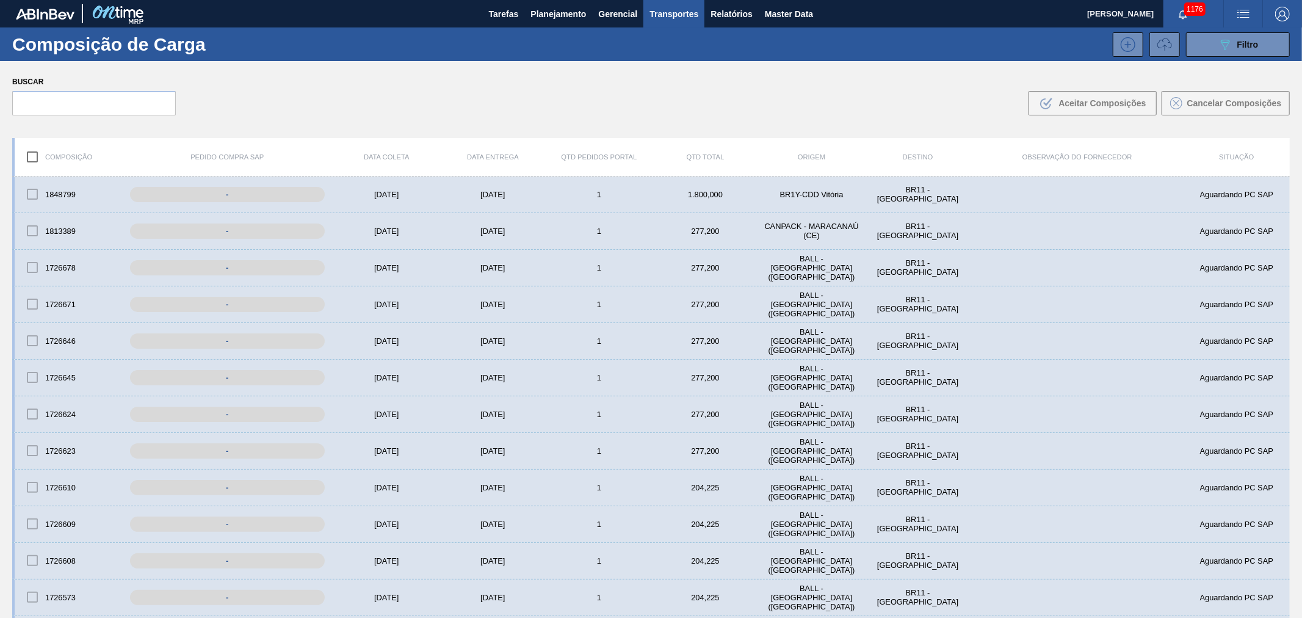
drag, startPoint x: 859, startPoint y: 93, endPoint x: 873, endPoint y: 93, distance: 14.0
click at [861, 92] on div "Buscar .b{fill:var(--color-action-default)} Aceitar Composições Cancelar Compos…" at bounding box center [651, 94] width 1302 height 67
click at [1267, 50] on button "089F7B8B-B2A5-4AFE-B5C0-19BA573D28AC Filtro" at bounding box center [1238, 44] width 104 height 24
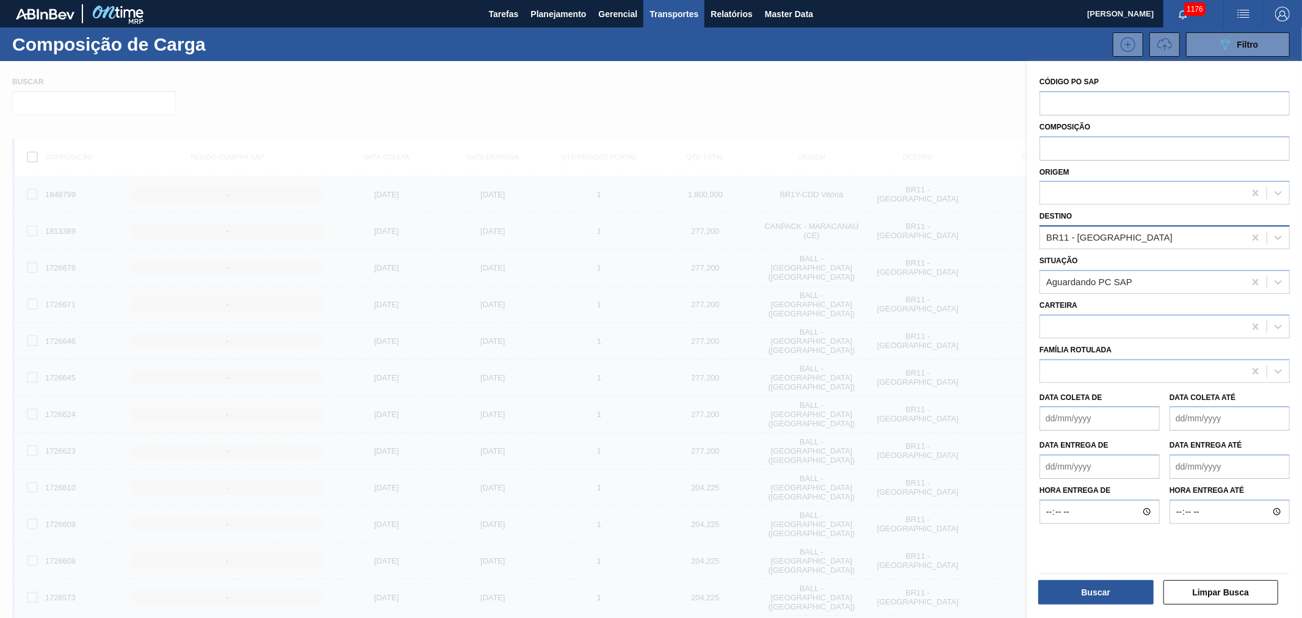
click at [1113, 242] on div "BR11 - São Luís" at bounding box center [1142, 238] width 204 height 18
type input "per"
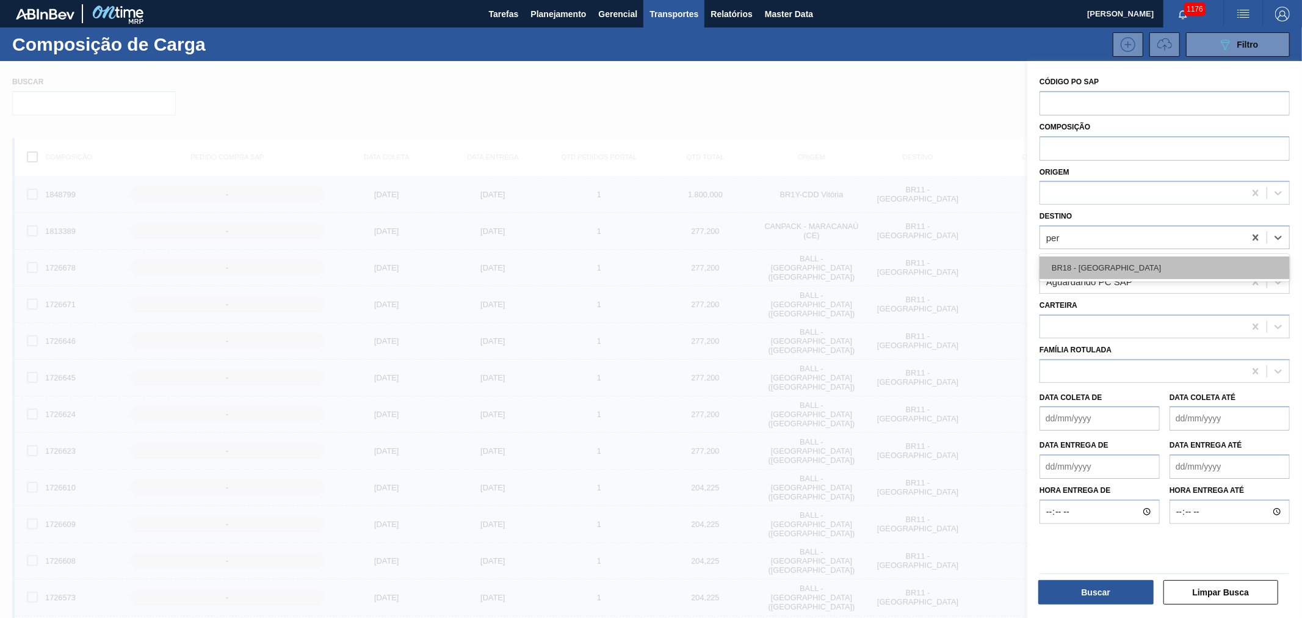
click at [1106, 272] on div "BR18 - [GEOGRAPHIC_DATA]" at bounding box center [1164, 267] width 250 height 23
click at [1140, 282] on div "Aguardando PC SAP" at bounding box center [1142, 282] width 204 height 18
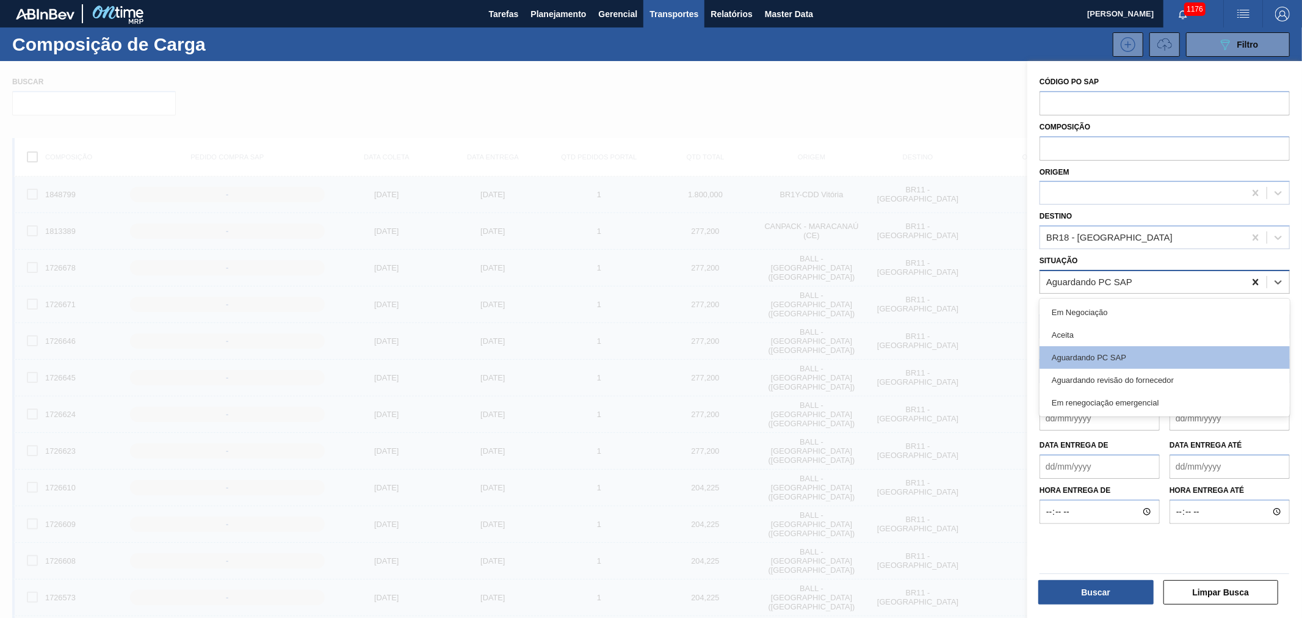
click at [1256, 281] on icon at bounding box center [1255, 282] width 12 height 12
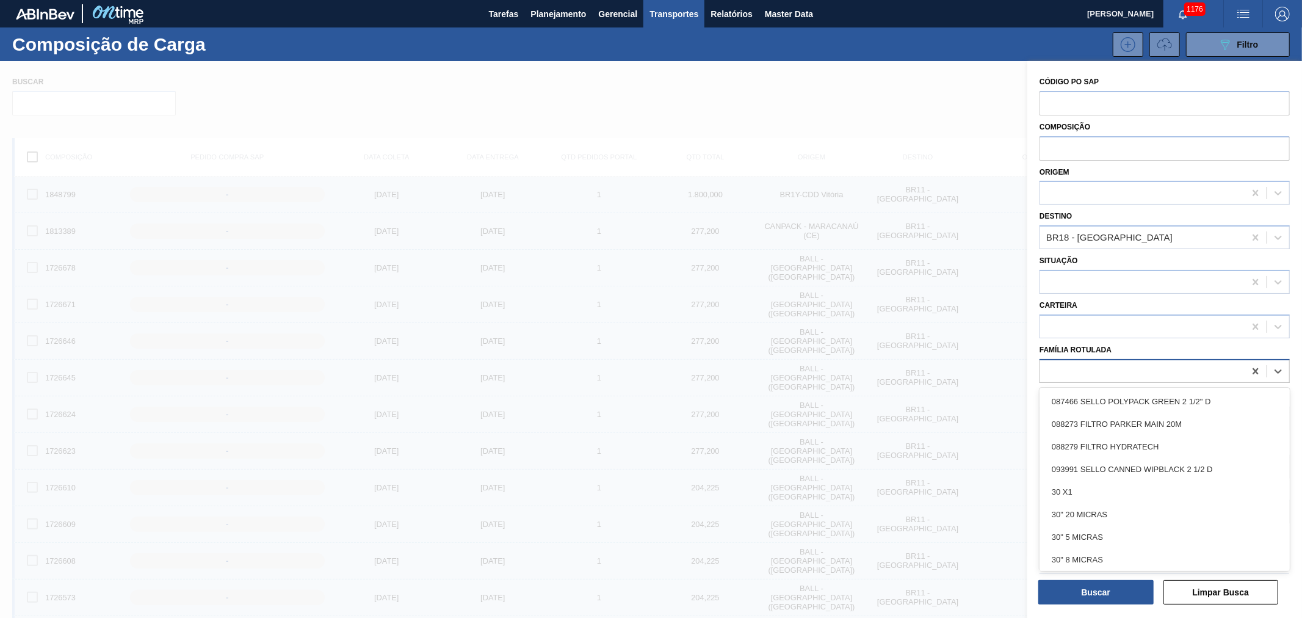
click at [1090, 374] on div at bounding box center [1142, 371] width 204 height 18
type Rotulada "lata sk 5"
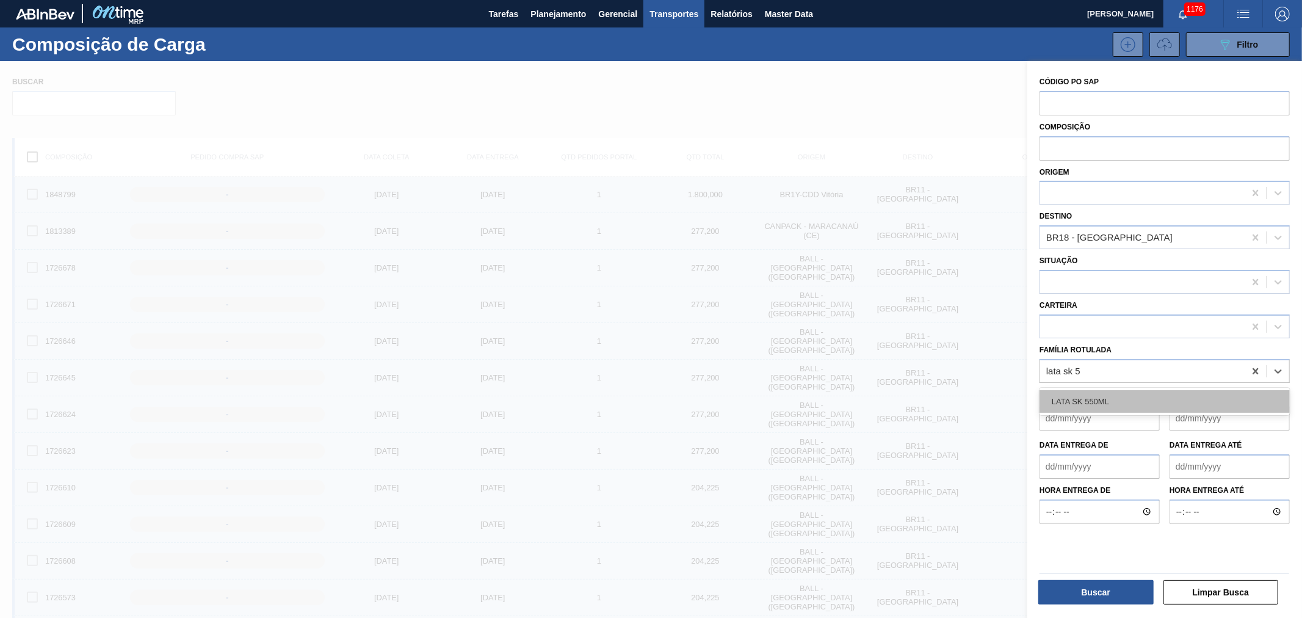
click at [1108, 404] on div "LATA SK 550ML" at bounding box center [1164, 401] width 250 height 23
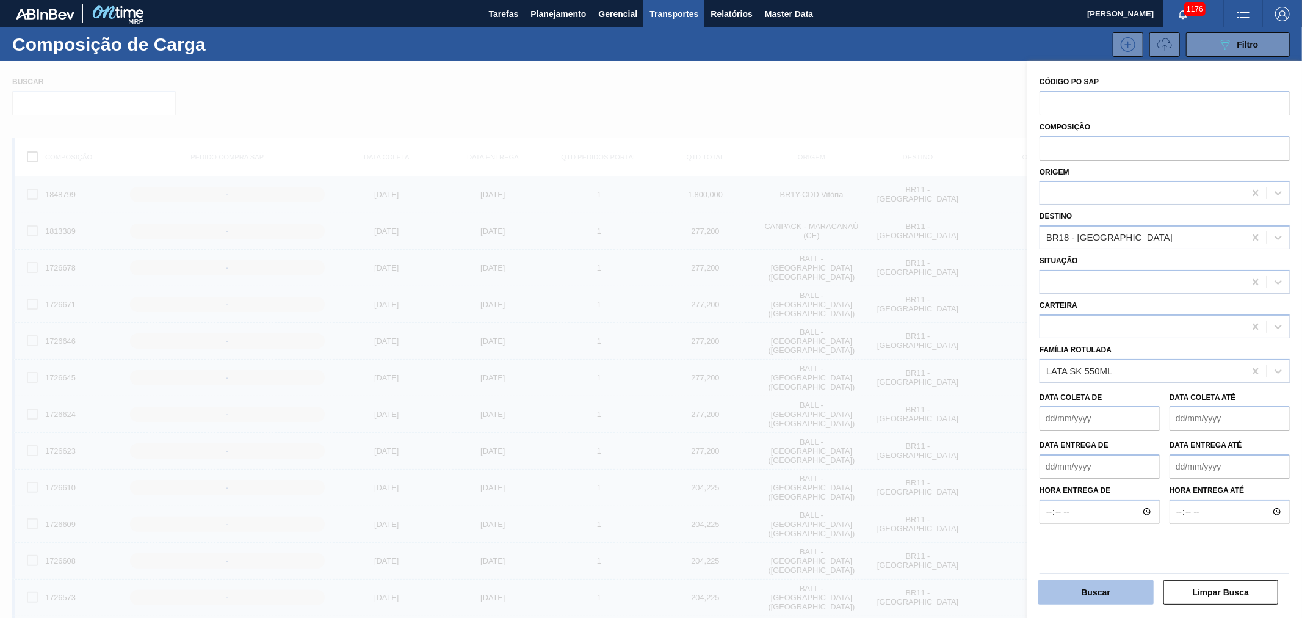
click at [1108, 603] on button "Buscar" at bounding box center [1095, 592] width 115 height 24
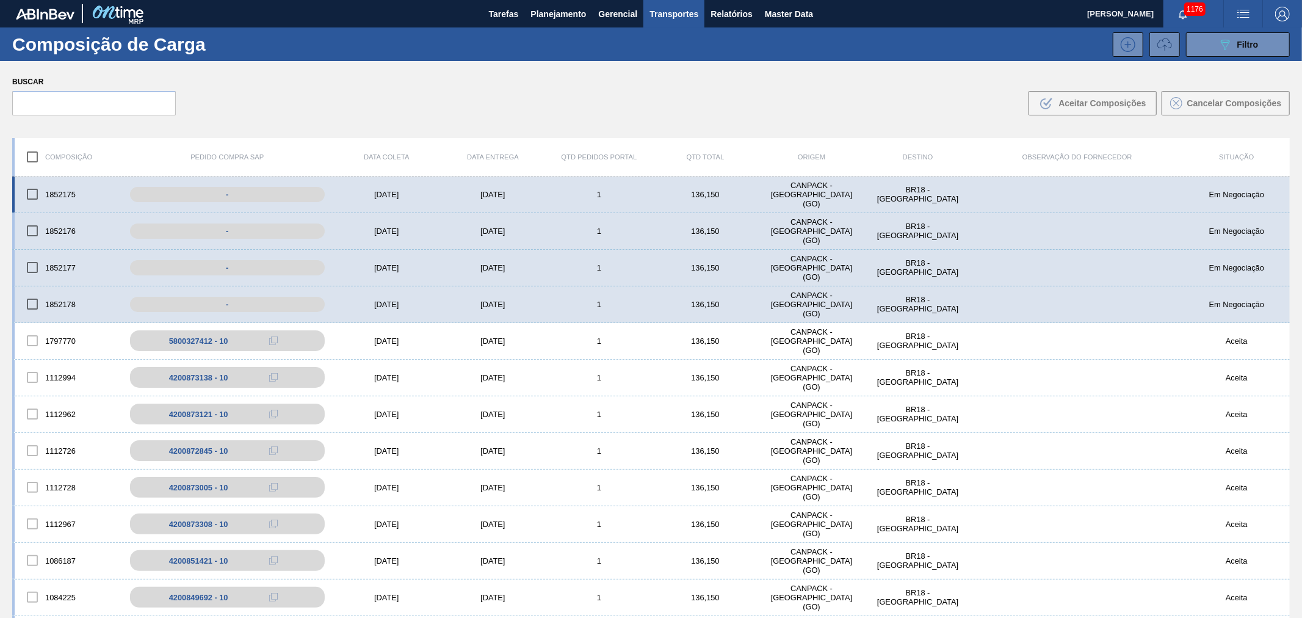
click at [32, 193] on input "checkbox" at bounding box center [33, 194] width 26 height 26
checkbox input "true"
drag, startPoint x: 38, startPoint y: 228, endPoint x: 40, endPoint y: 244, distance: 15.9
click at [38, 228] on input "checkbox" at bounding box center [33, 231] width 26 height 26
checkbox input "true"
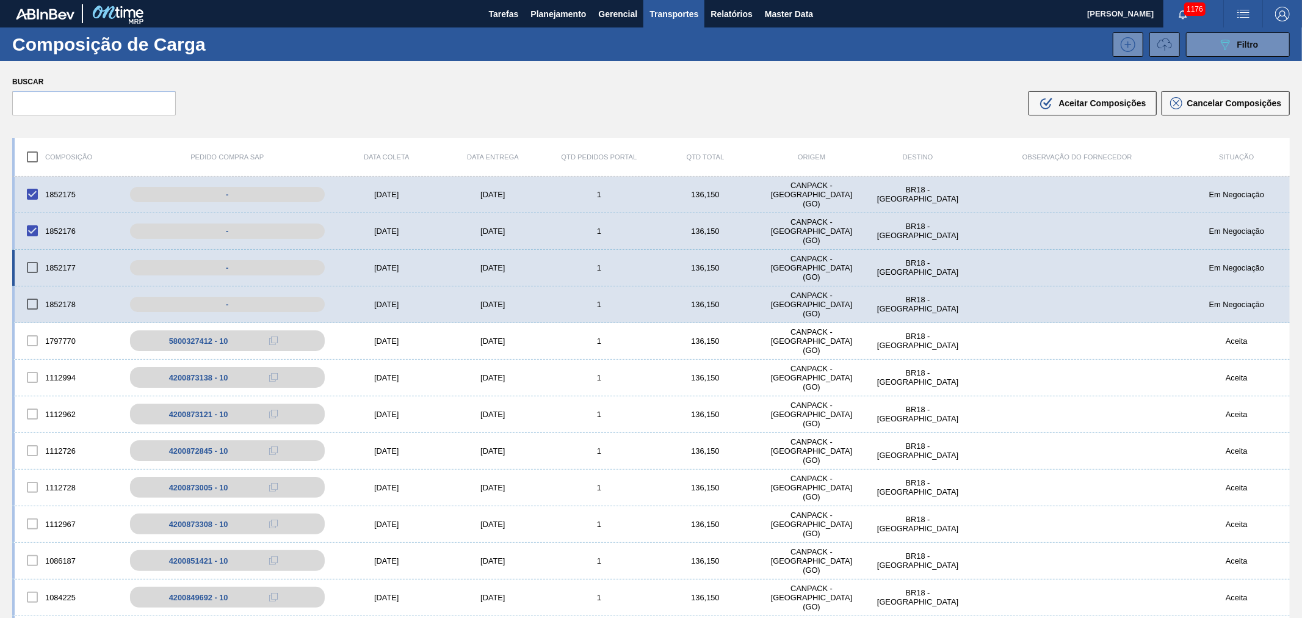
click at [38, 267] on input "checkbox" at bounding box center [33, 268] width 26 height 26
checkbox input "true"
click at [31, 305] on input "checkbox" at bounding box center [33, 304] width 26 height 26
checkbox input "true"
click at [1093, 91] on button ".b{fill:var(--color-action-default)} Aceitar Composições" at bounding box center [1093, 103] width 128 height 24
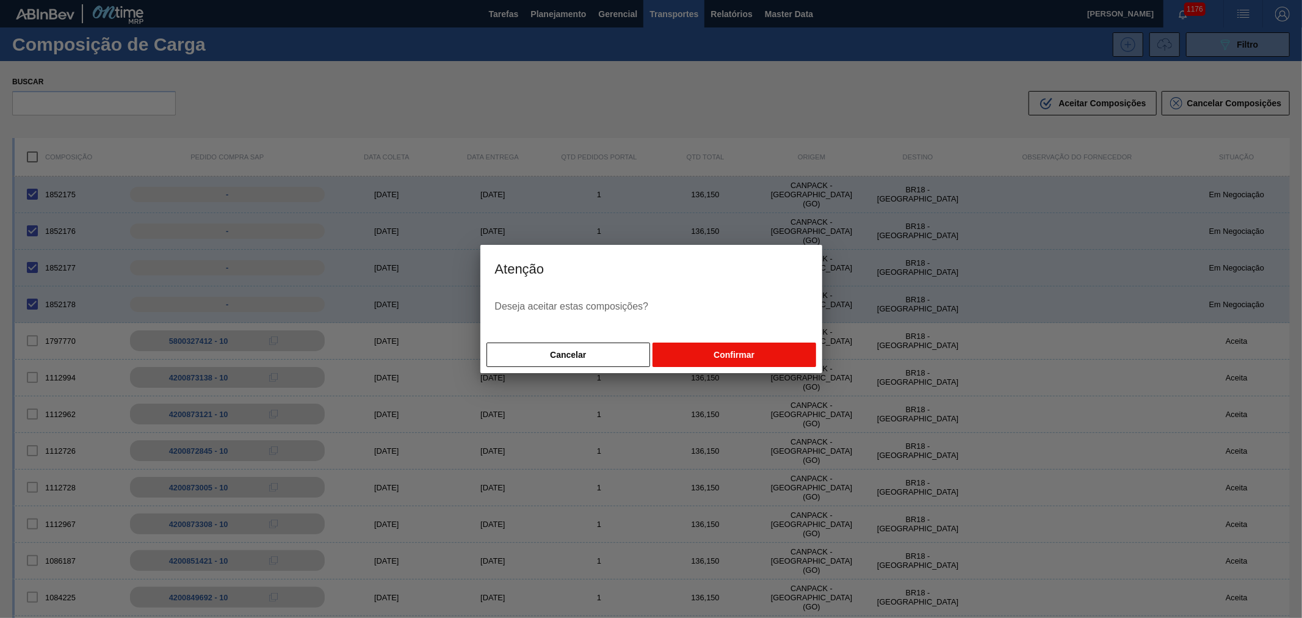
click at [747, 361] on button "Confirmar" at bounding box center [734, 354] width 163 height 24
checkbox input "false"
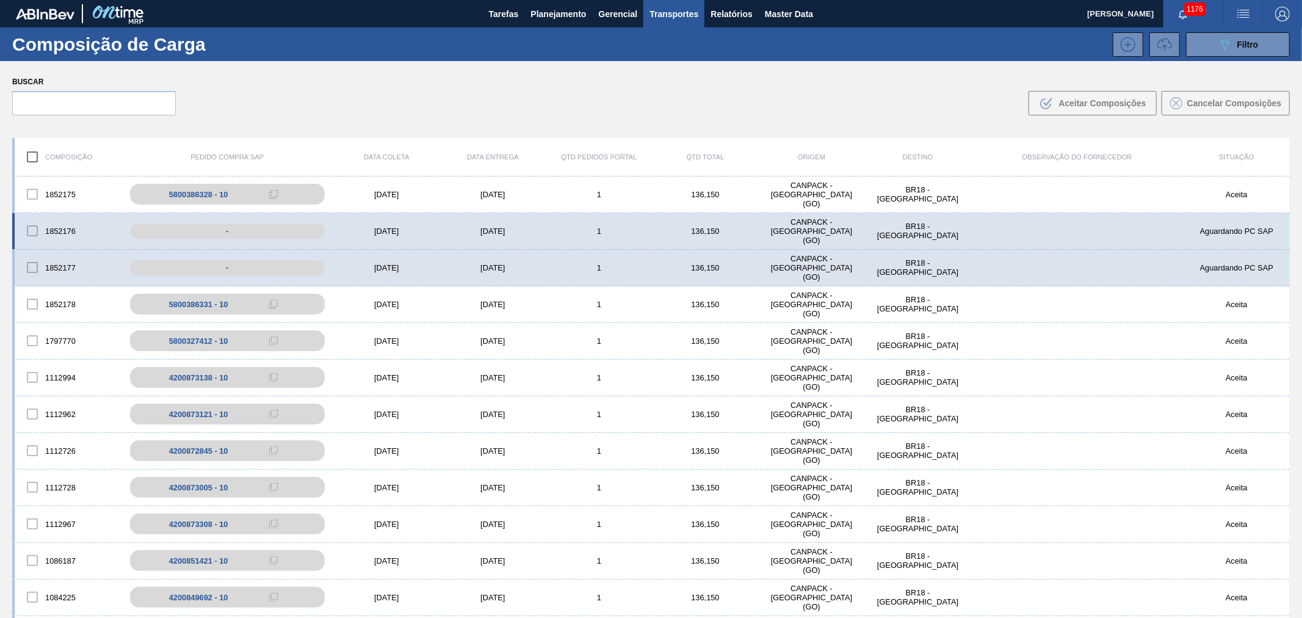
click at [32, 229] on div at bounding box center [33, 231] width 26 height 26
click at [1046, 221] on div "1852176 - 02/10/2025 07/10/2025 1 136,150 CANPACK - ITUMBIARA (GO) BR18 - Perna…" at bounding box center [651, 231] width 1278 height 37
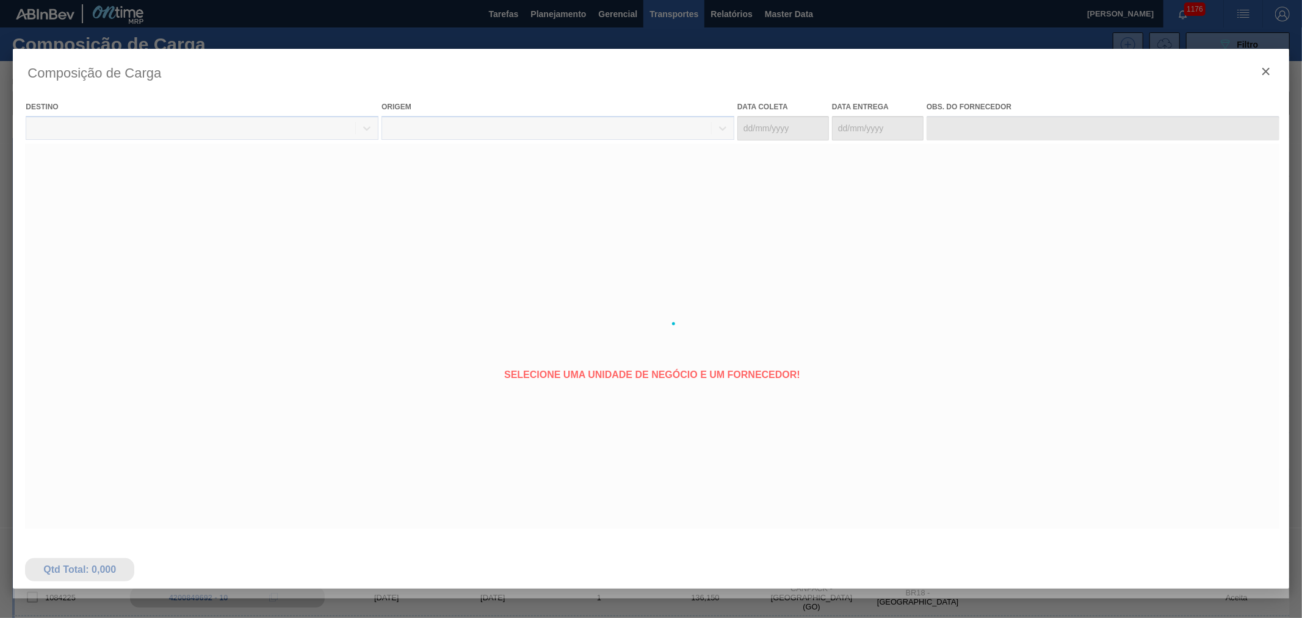
type coleta "[DATE]"
type entrega "[DATE]"
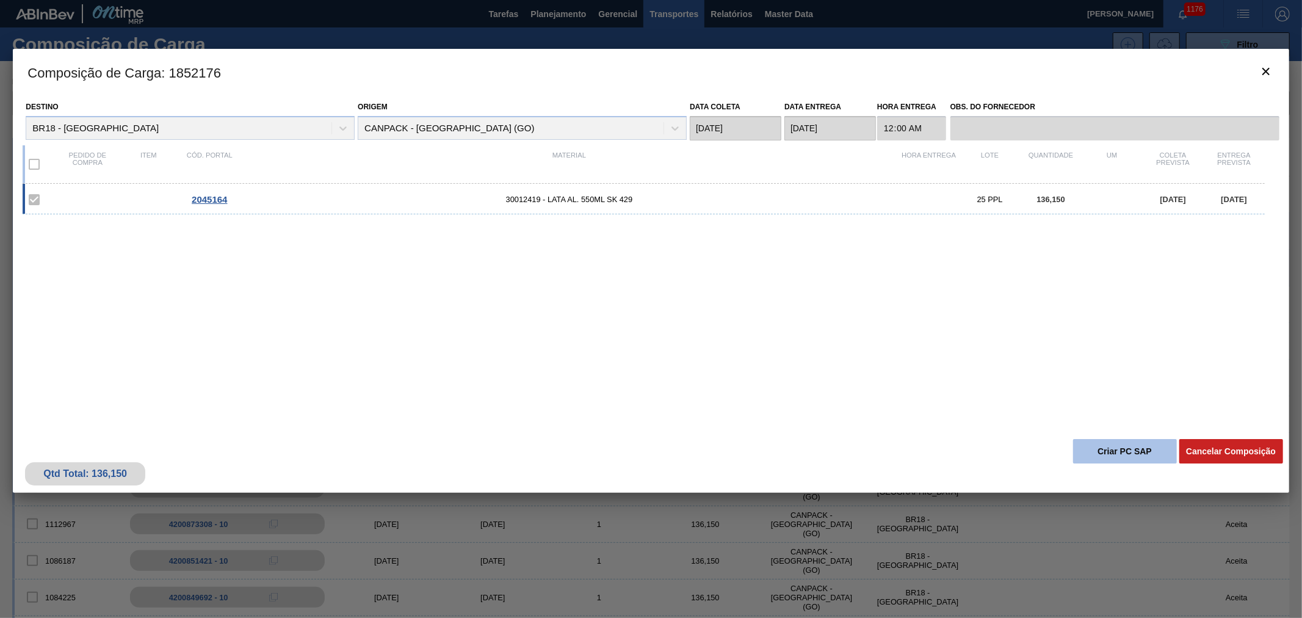
click at [1122, 446] on button "Criar PC SAP" at bounding box center [1125, 451] width 104 height 24
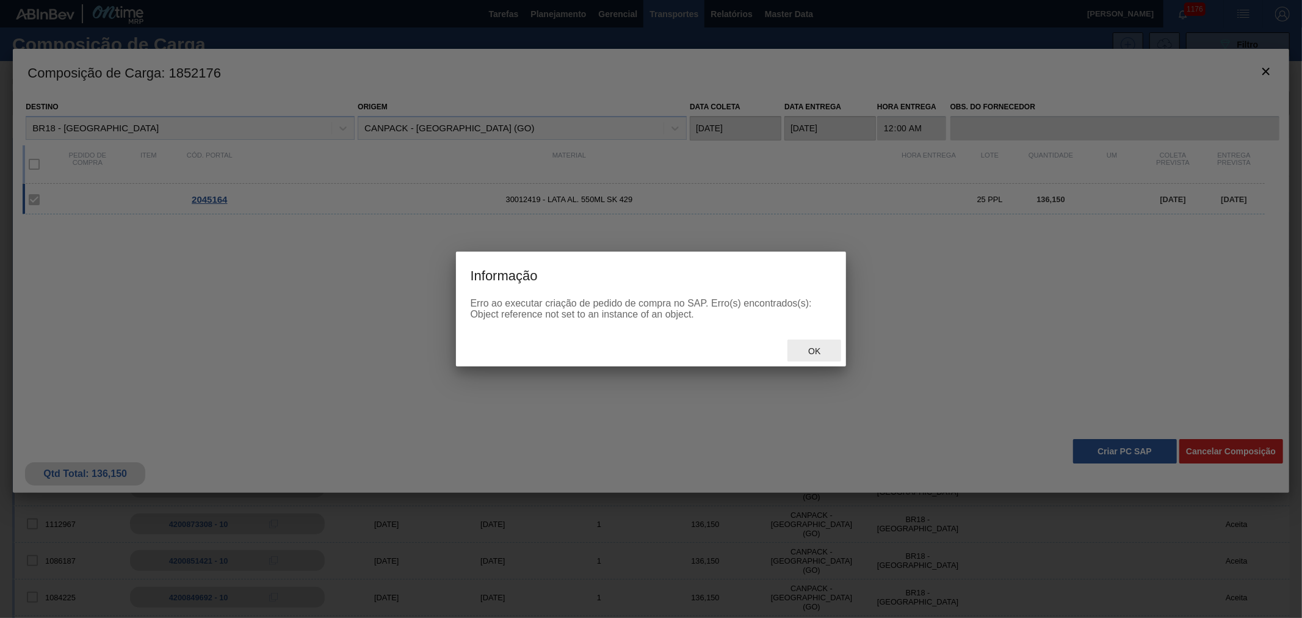
click at [796, 349] on div "Ok" at bounding box center [814, 350] width 54 height 23
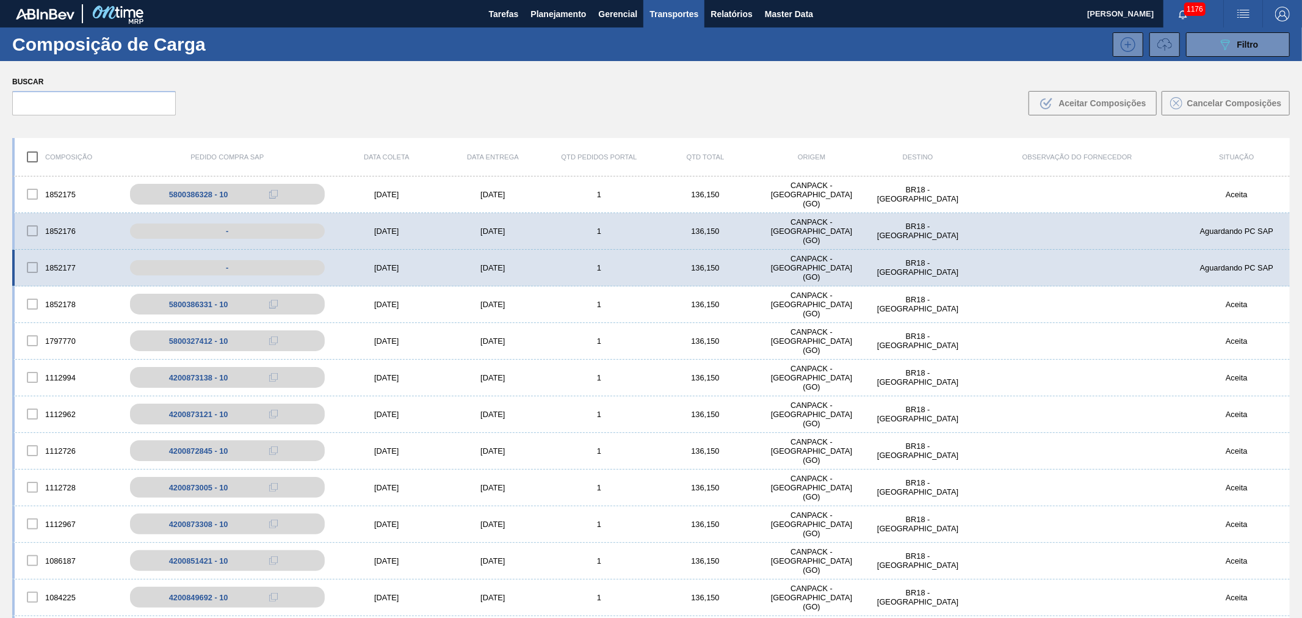
click at [704, 275] on div "1852177 - 02/10/2025 07/10/2025 1 136,150 CANPACK - ITUMBIARA (GO) BR18 - Perna…" at bounding box center [651, 268] width 1278 height 37
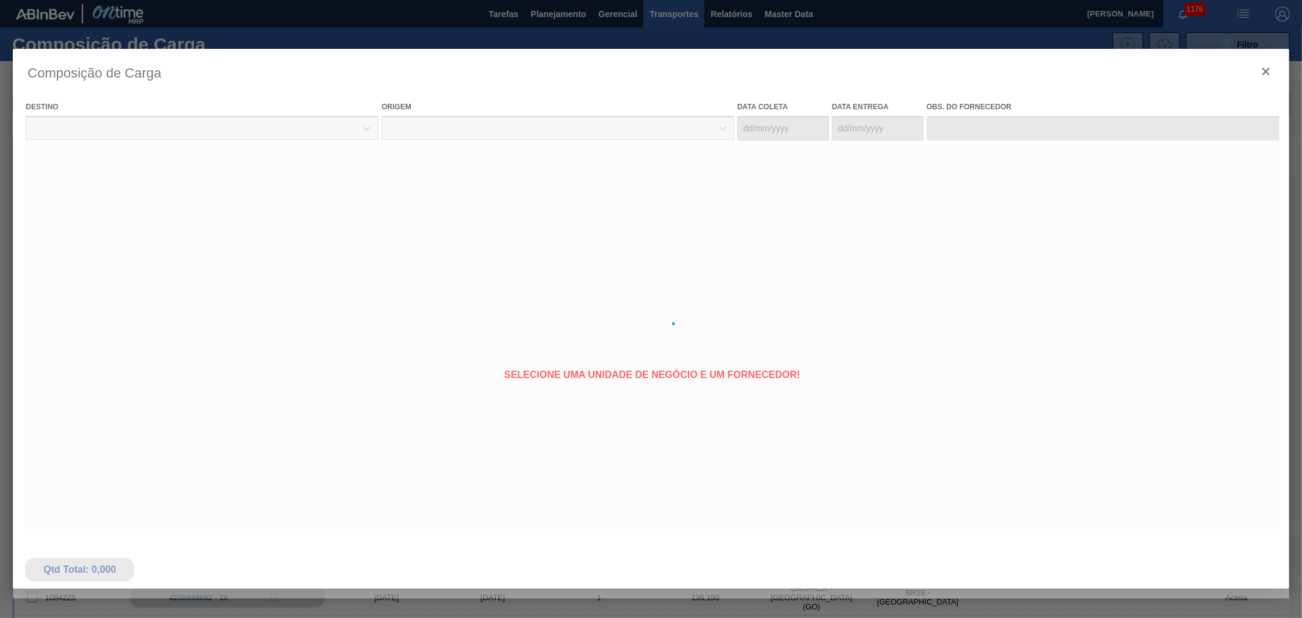
type coleta "[DATE]"
type entrega "[DATE]"
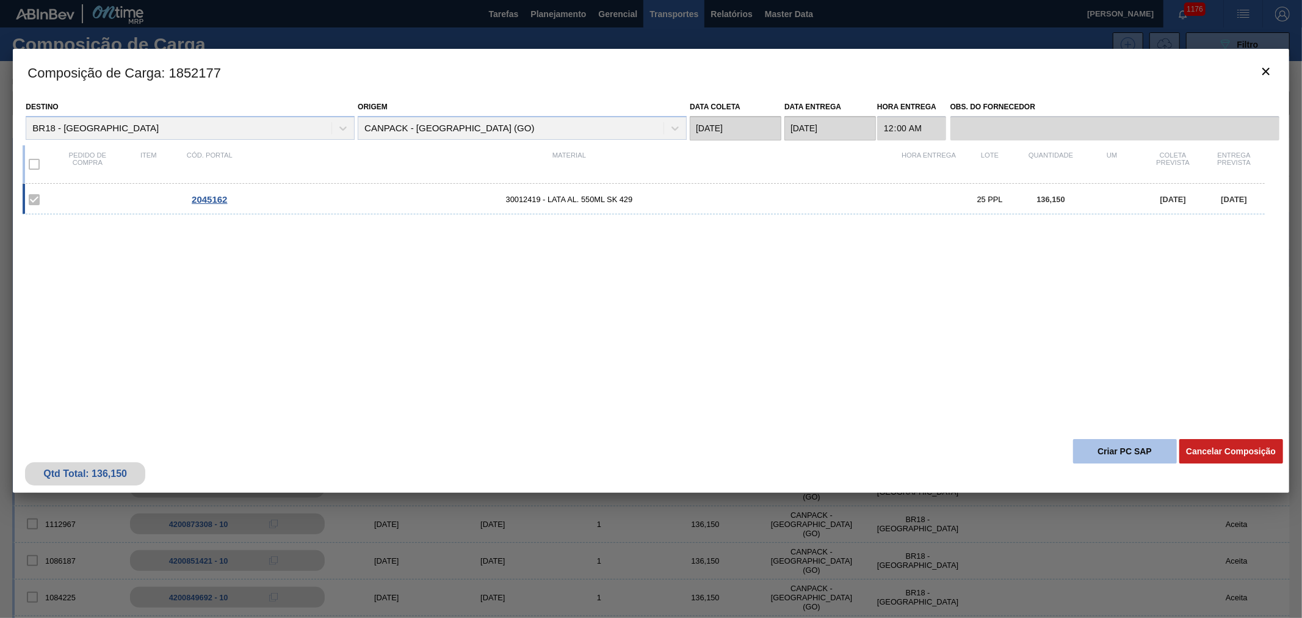
click at [1109, 447] on button "Criar PC SAP" at bounding box center [1125, 451] width 104 height 24
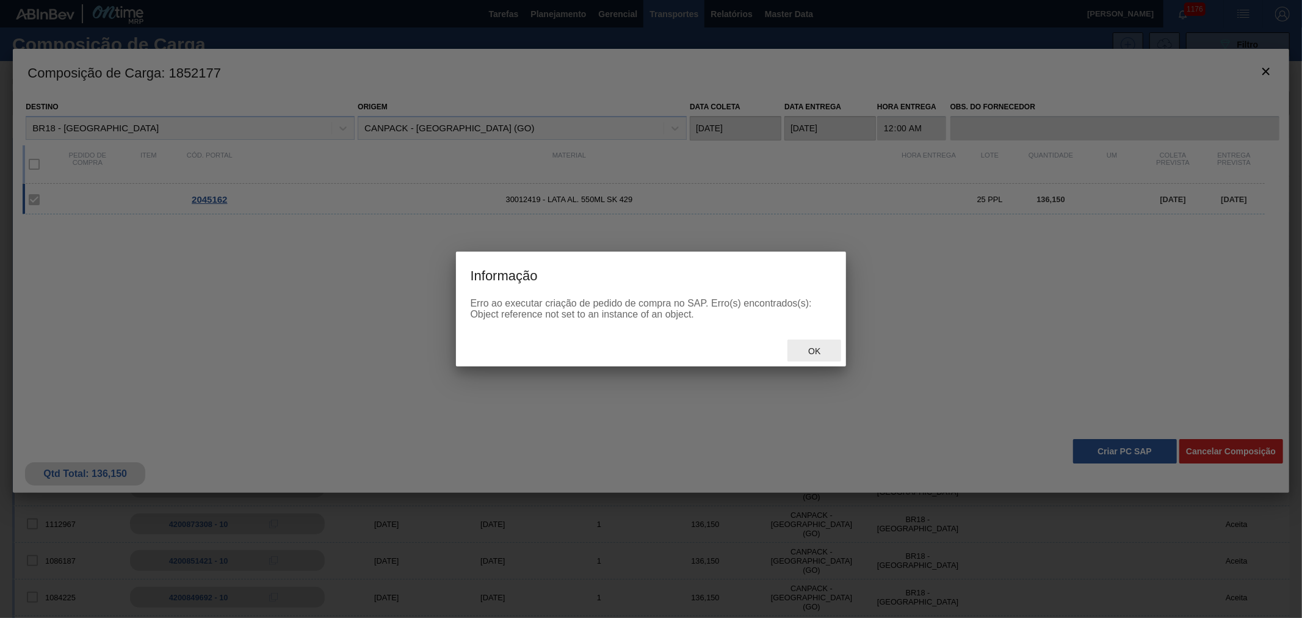
click at [801, 347] on span "Ok" at bounding box center [814, 351] width 32 height 10
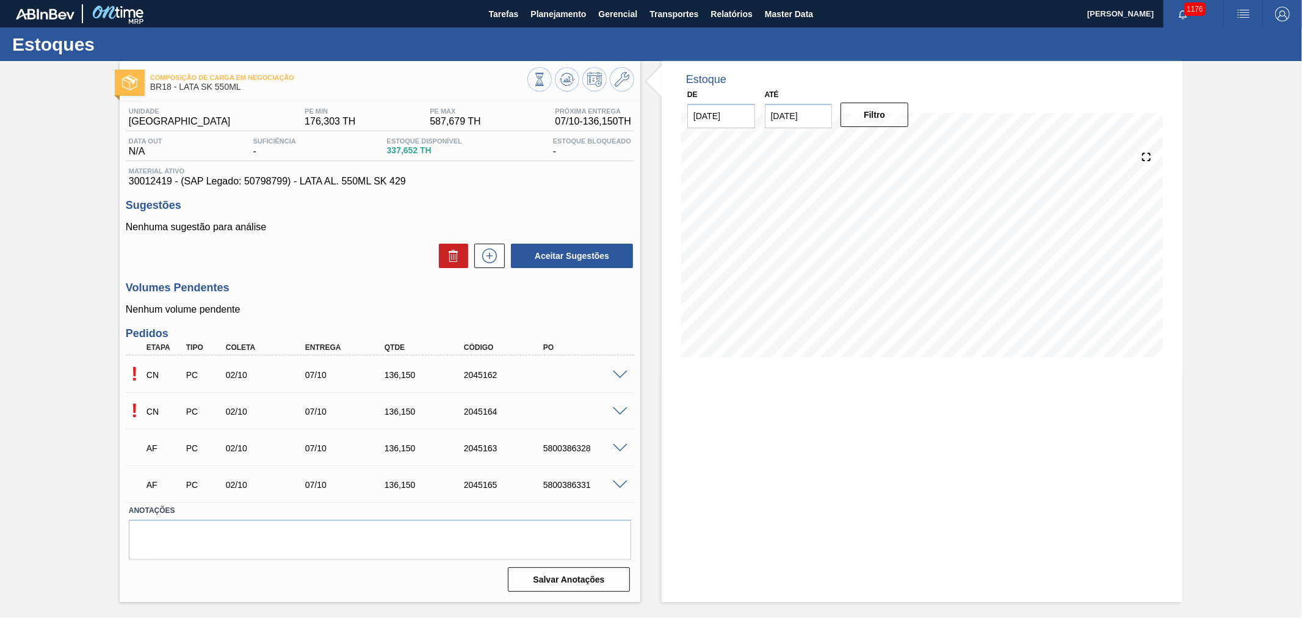
click at [613, 408] on span at bounding box center [620, 411] width 15 height 9
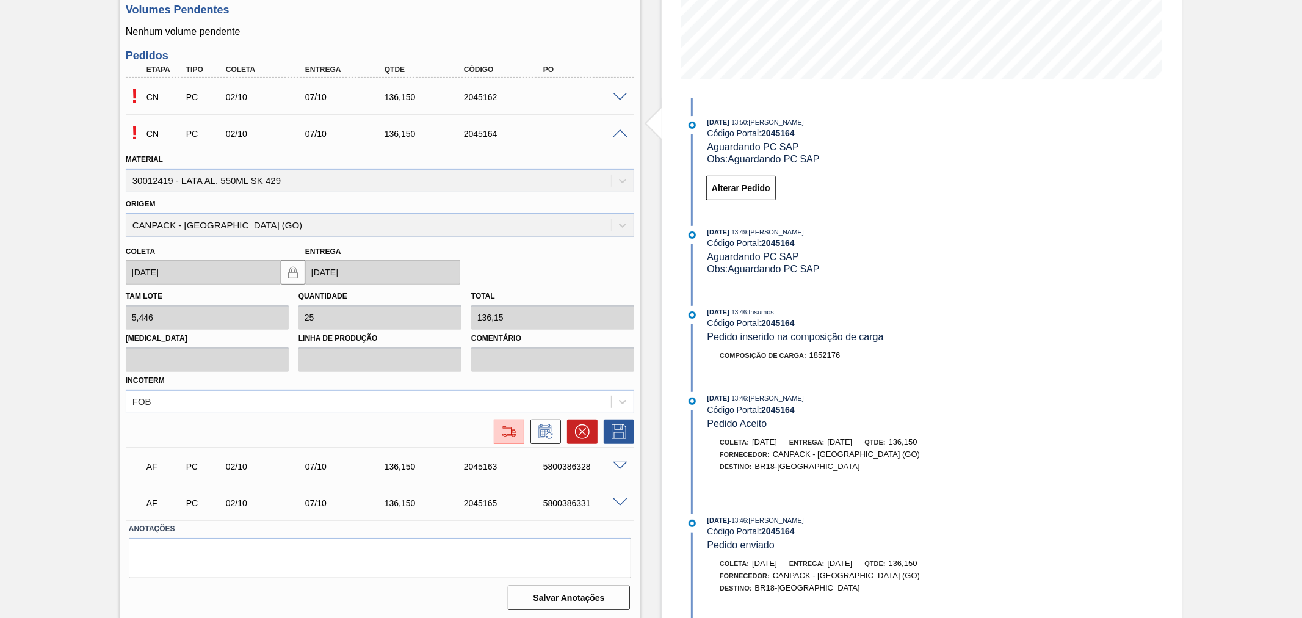
click at [618, 125] on div "! CN PC 02/10 07/10 136,150 2045164" at bounding box center [380, 132] width 508 height 31
click at [624, 136] on span at bounding box center [620, 133] width 15 height 9
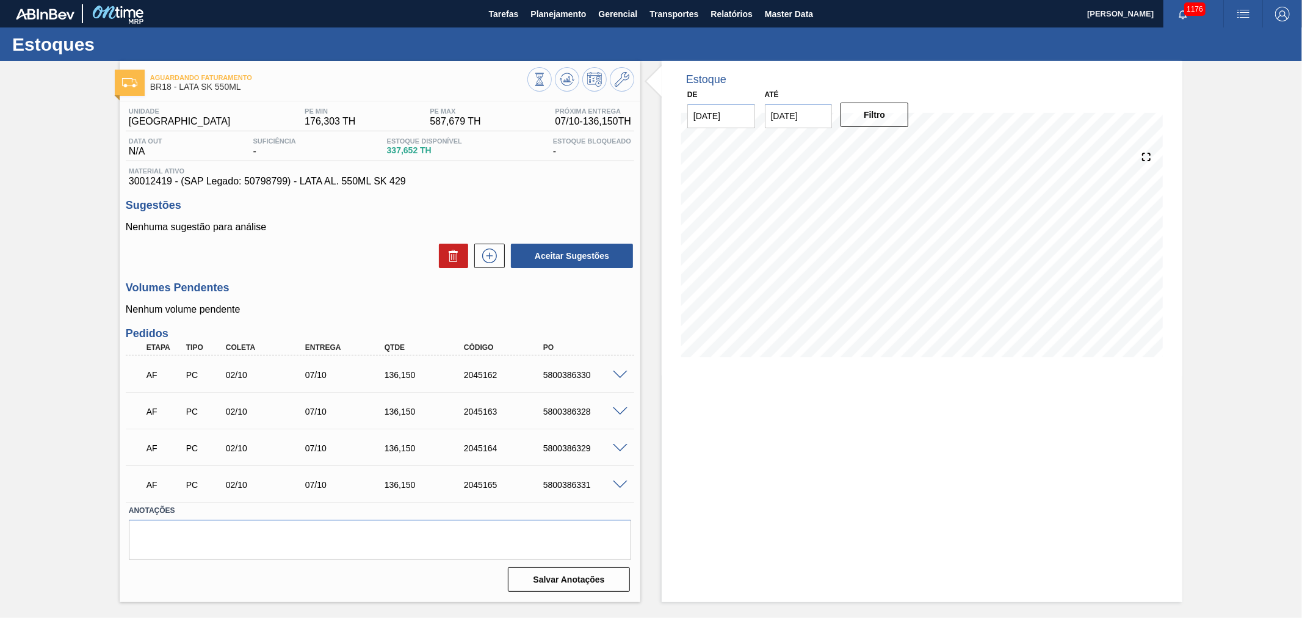
click at [551, 371] on div "5800386330" at bounding box center [585, 375] width 90 height 10
copy div "5800386330"
click at [552, 411] on div "5800386328" at bounding box center [585, 412] width 90 height 10
click at [553, 411] on div "5800386328" at bounding box center [585, 412] width 90 height 10
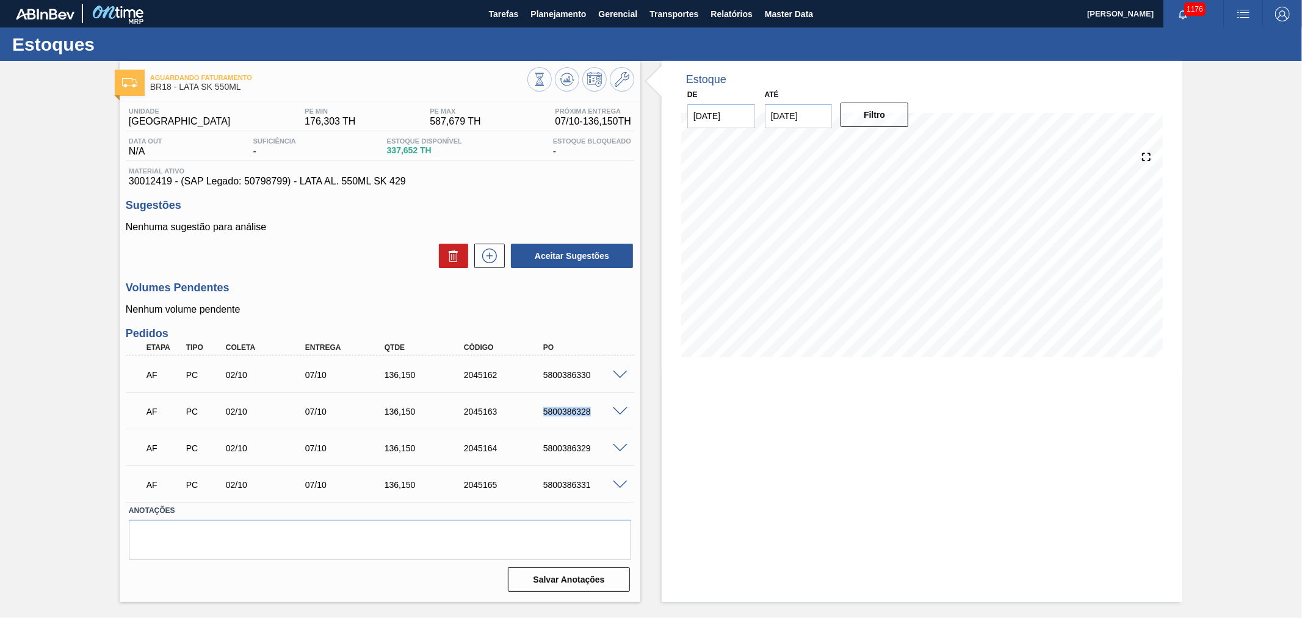
copy div "5800386328"
click at [556, 444] on div "5800386329" at bounding box center [585, 448] width 90 height 10
copy div "5800386329"
click at [565, 483] on div "5800386331" at bounding box center [585, 485] width 90 height 10
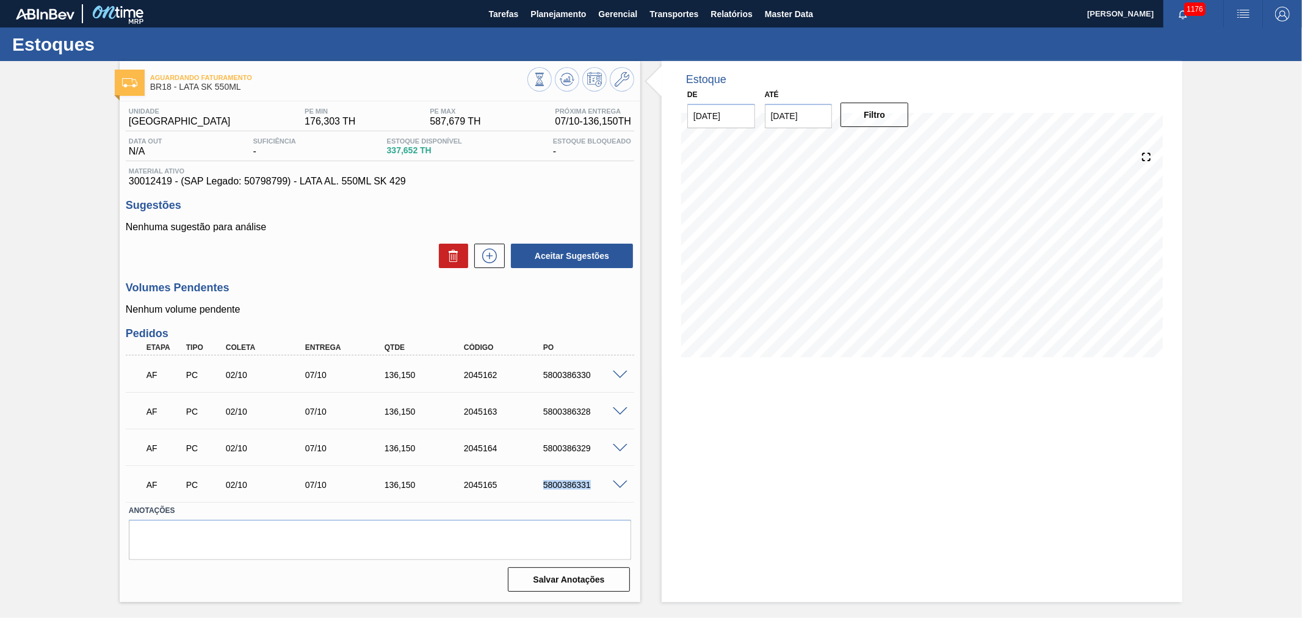
click at [565, 483] on div "5800386331" at bounding box center [585, 485] width 90 height 10
copy div "5800386331"
click at [125, 21] on img at bounding box center [117, 13] width 59 height 27
click at [123, 15] on img at bounding box center [117, 13] width 59 height 27
click at [120, 7] on img at bounding box center [117, 13] width 59 height 27
